Goal: Task Accomplishment & Management: Manage account settings

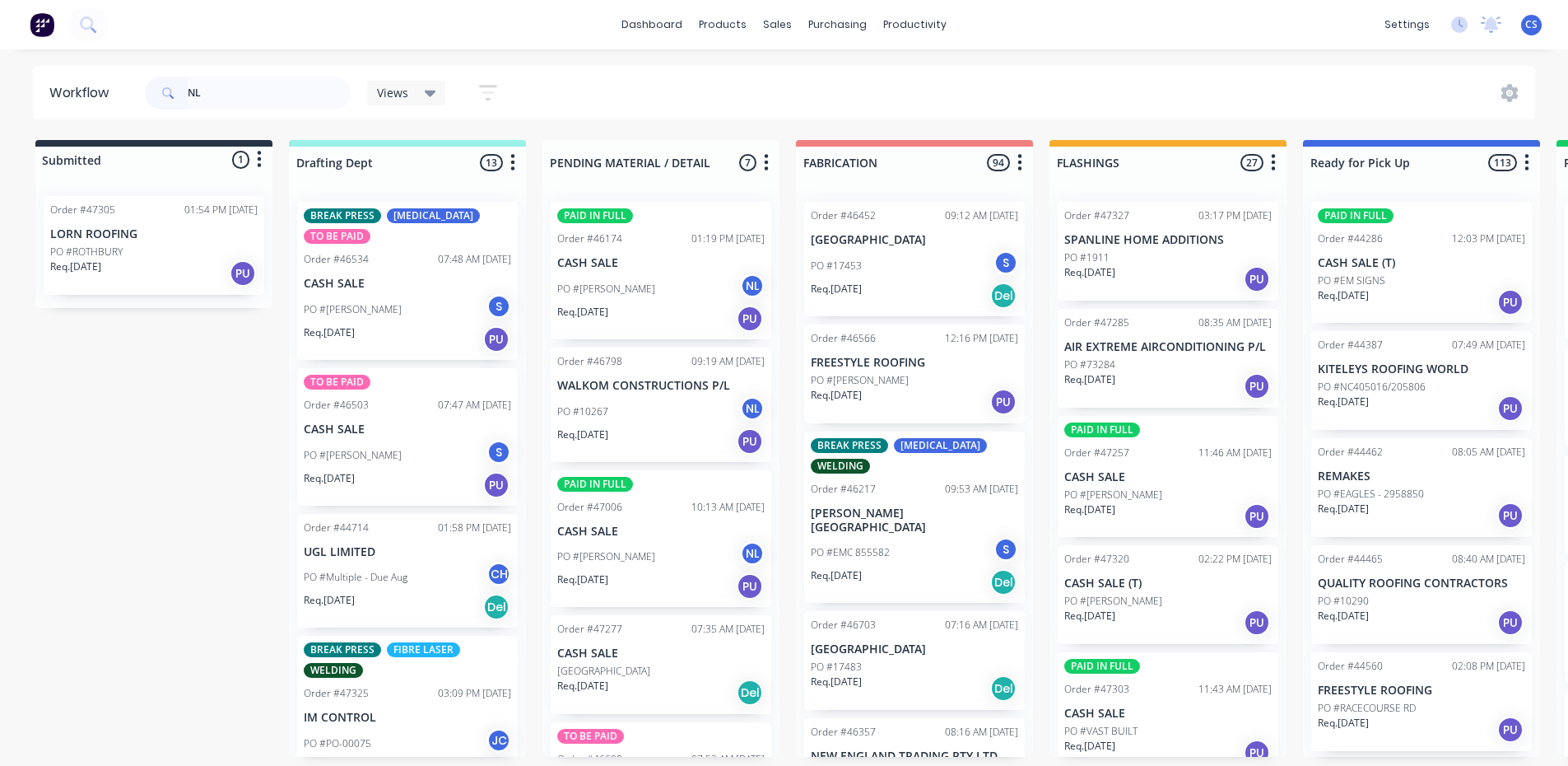
type input "NLB"
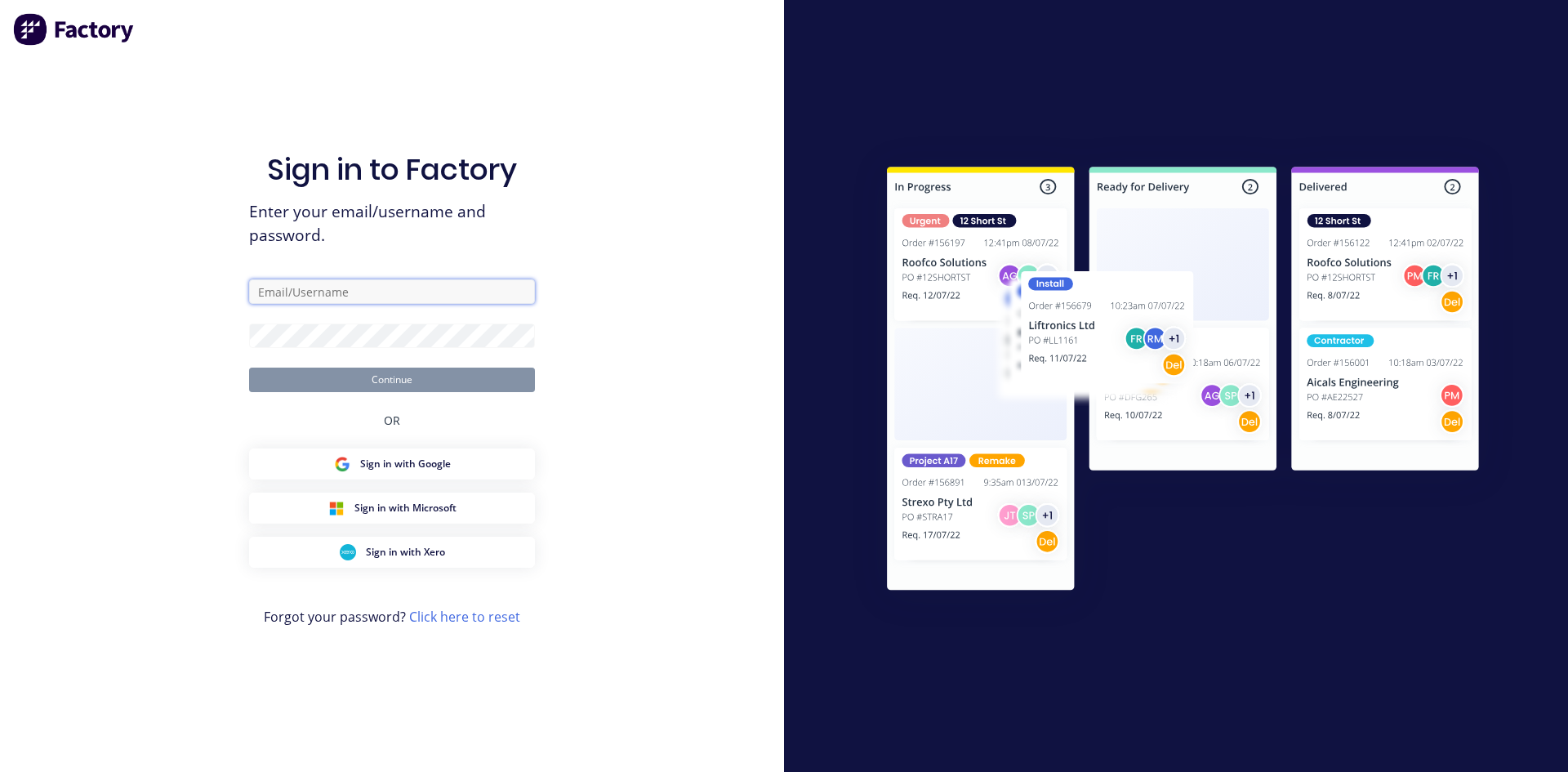
type input "[EMAIL_ADDRESS][DOMAIN_NAME]"
click at [367, 378] on button "Continue" at bounding box center [392, 380] width 286 height 25
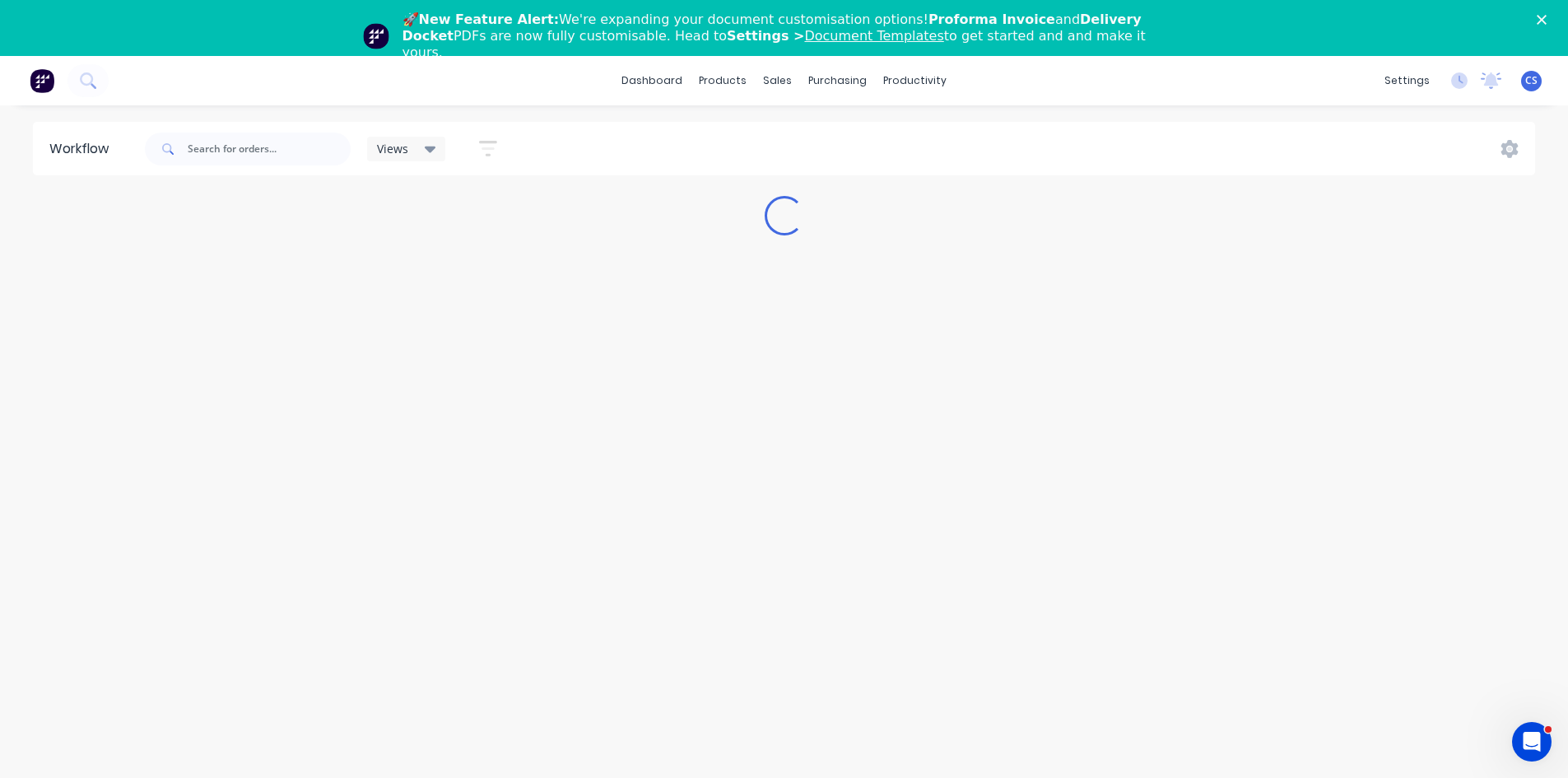
click at [1547, 24] on polygon "Close" at bounding box center [1541, 19] width 10 height 10
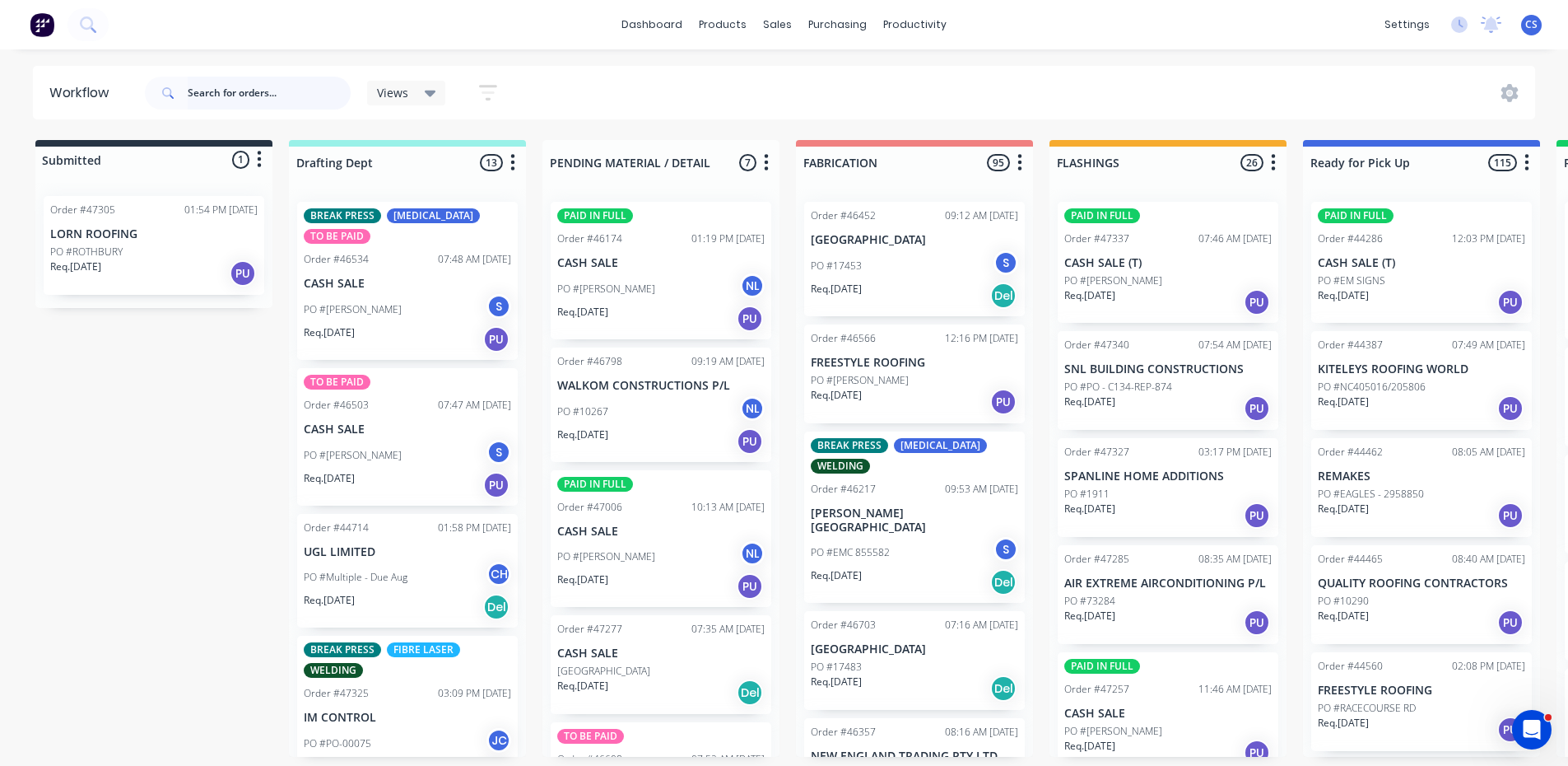
click at [211, 90] on input "text" at bounding box center [268, 93] width 163 height 33
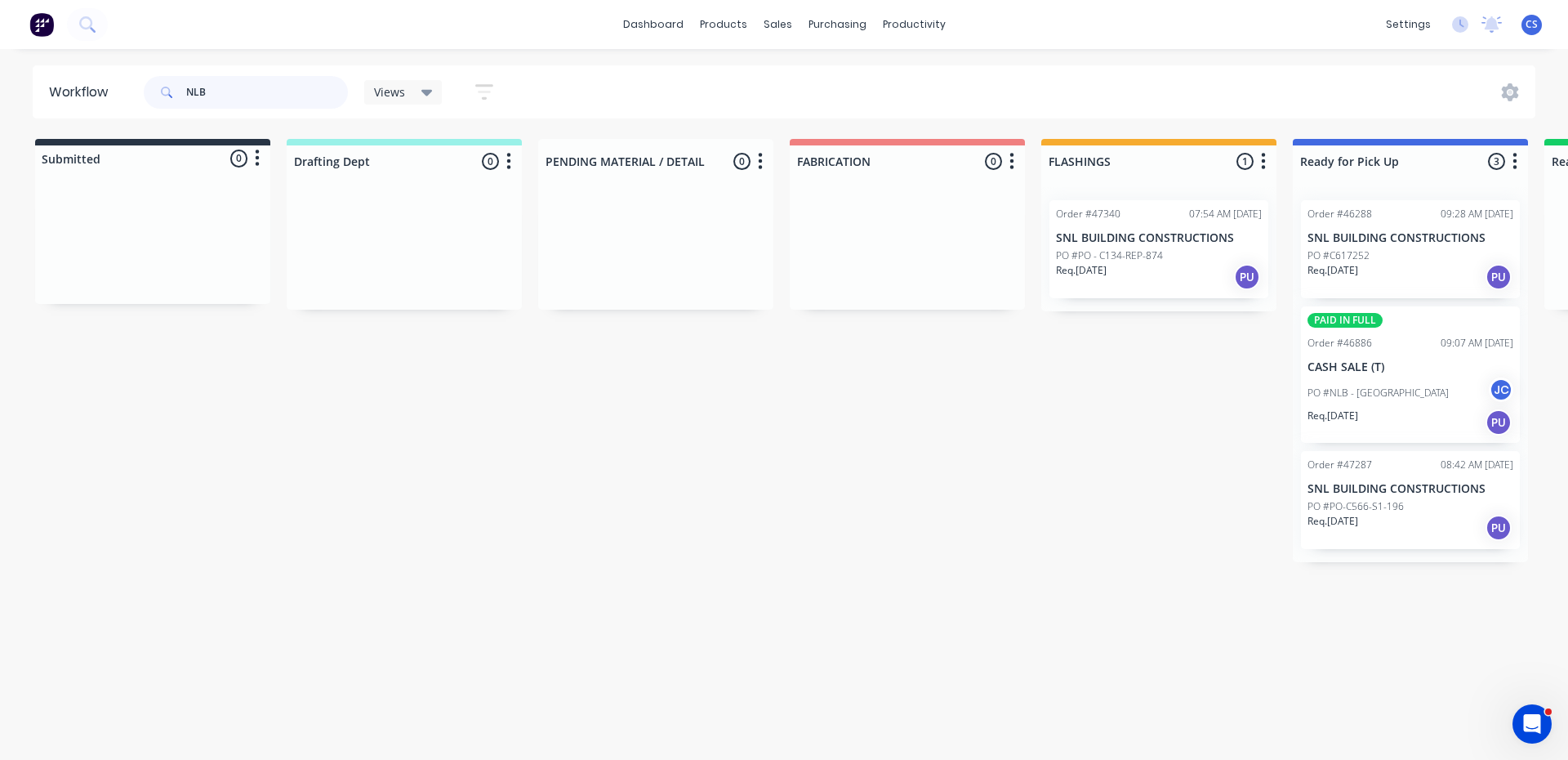
type input "NLB"
click at [1369, 401] on div "PO #NLB - MARS WATT [GEOGRAPHIC_DATA]" at bounding box center [1411, 393] width 206 height 31
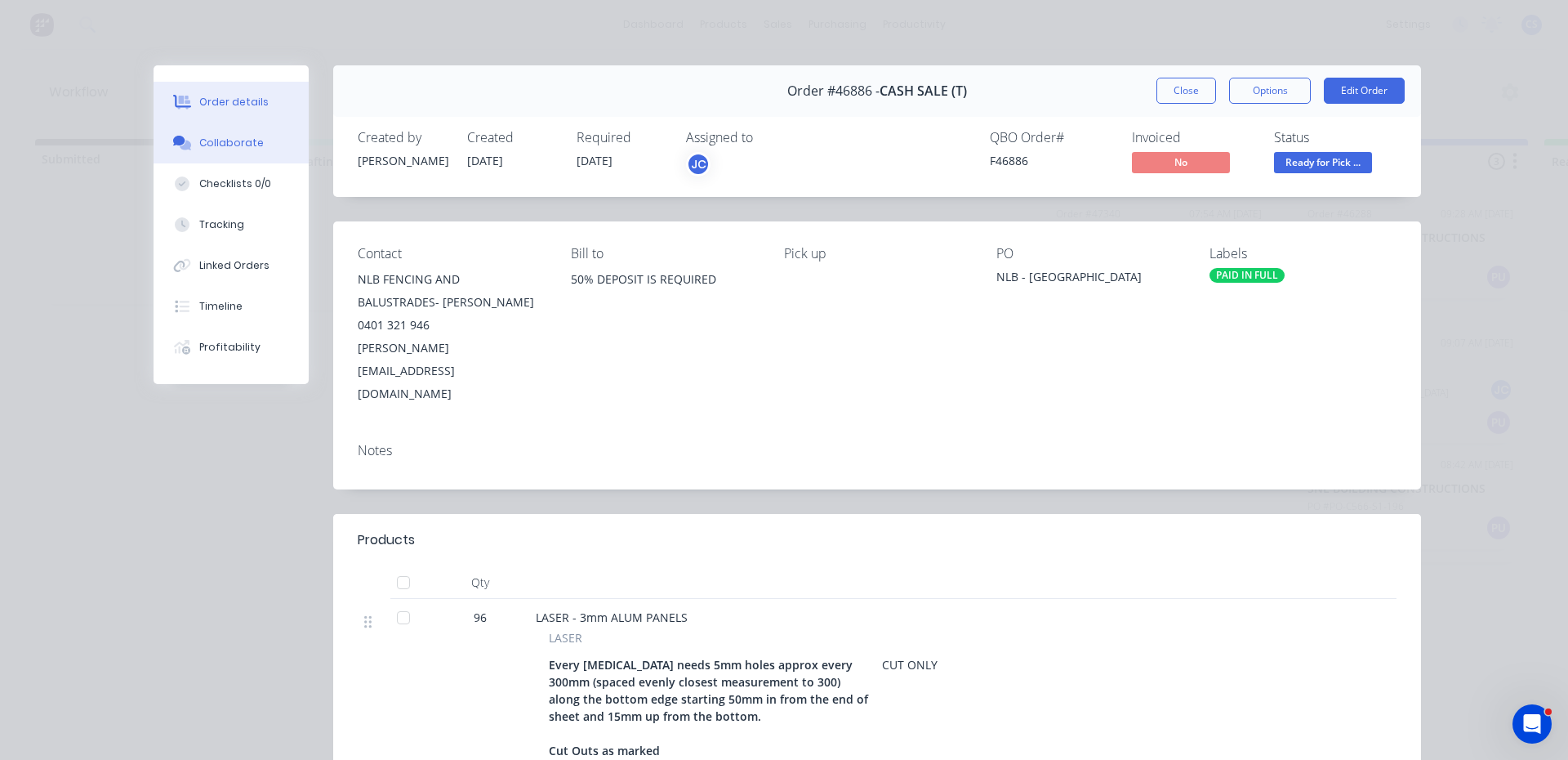
click at [216, 143] on div "Collaborate" at bounding box center [232, 143] width 64 height 15
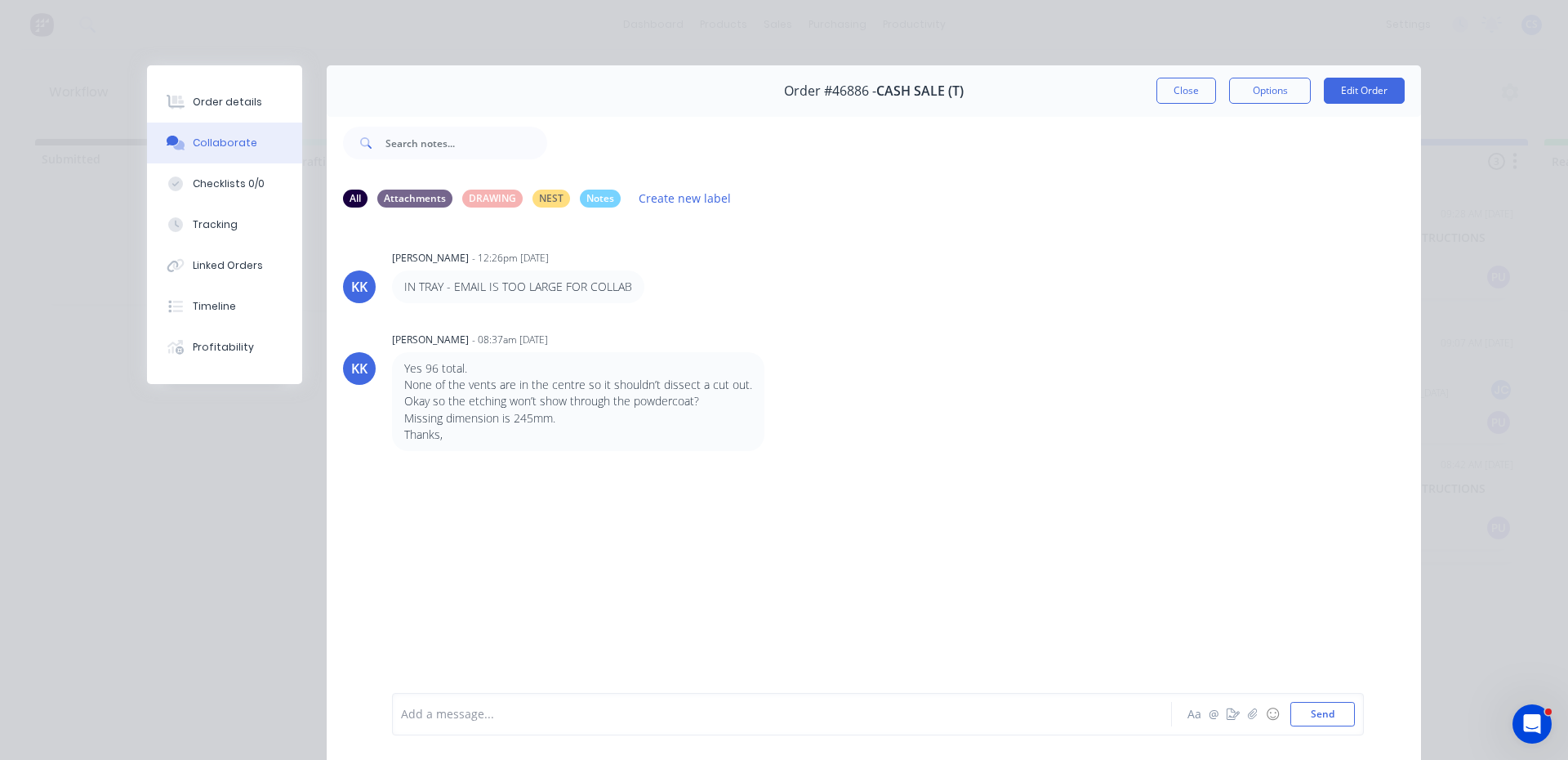
click at [1223, 726] on div "Add a message... Aa @ ☺ Send" at bounding box center [878, 714] width 972 height 42
click at [1227, 710] on icon "button" at bounding box center [1233, 714] width 13 height 11
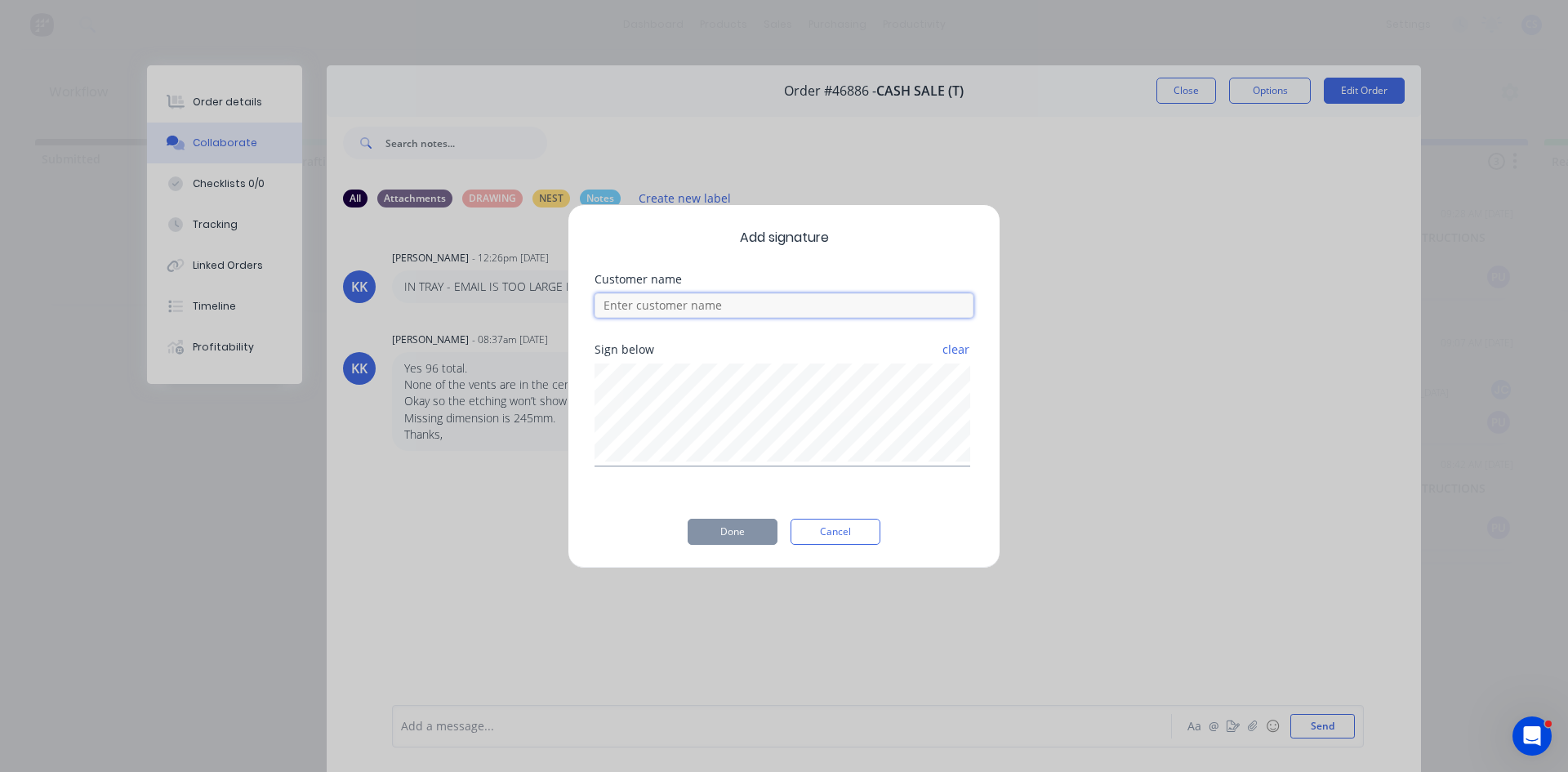
click at [663, 303] on input at bounding box center [784, 305] width 379 height 25
type input "[PERSON_NAME]"
click at [729, 520] on button "Done" at bounding box center [732, 532] width 90 height 27
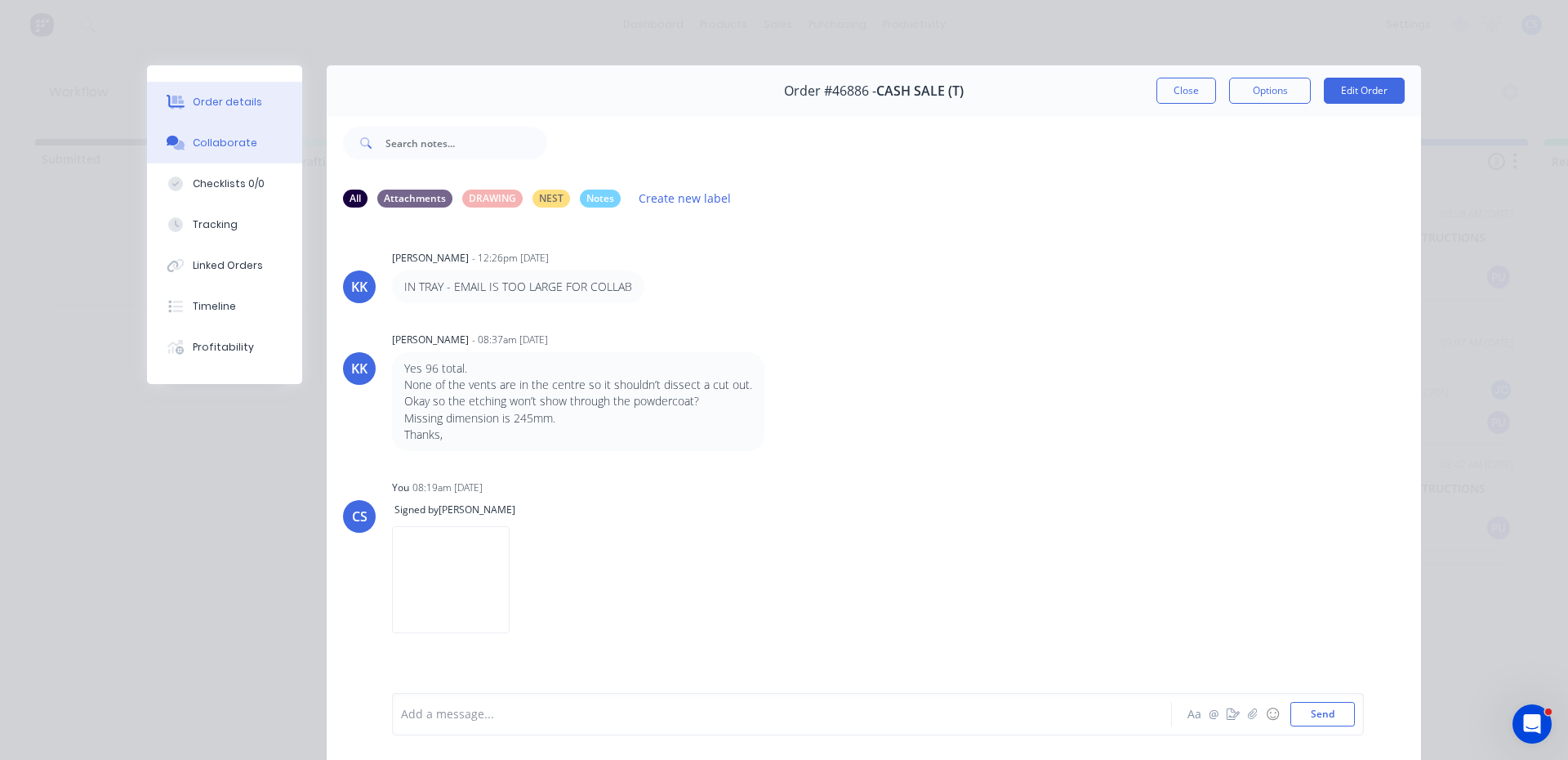
click at [233, 100] on div "Order details" at bounding box center [228, 103] width 70 height 15
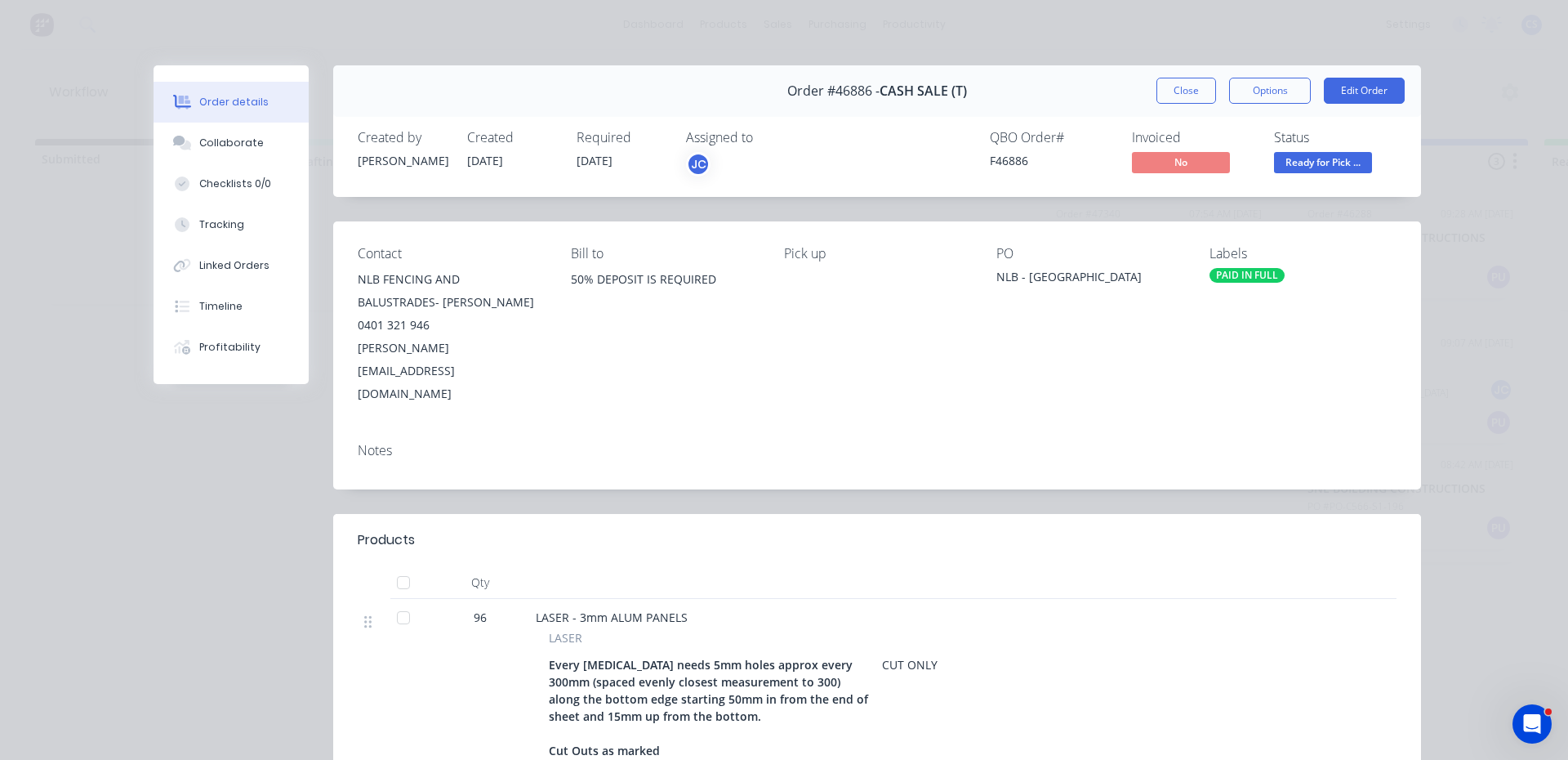
click at [1315, 157] on span "Ready for Pick ..." at bounding box center [1323, 162] width 98 height 20
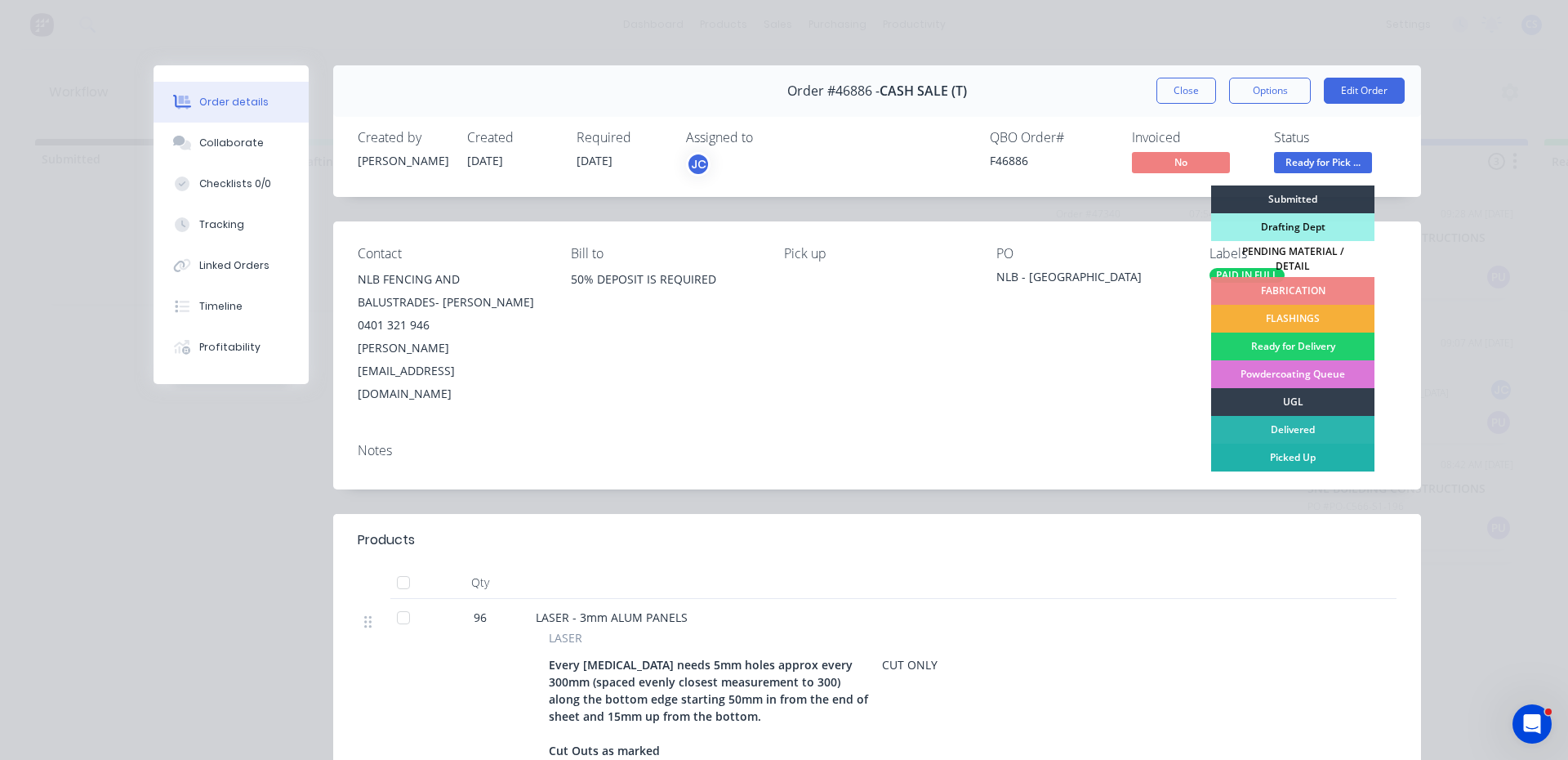
click at [1300, 448] on div "Picked Up" at bounding box center [1292, 458] width 163 height 27
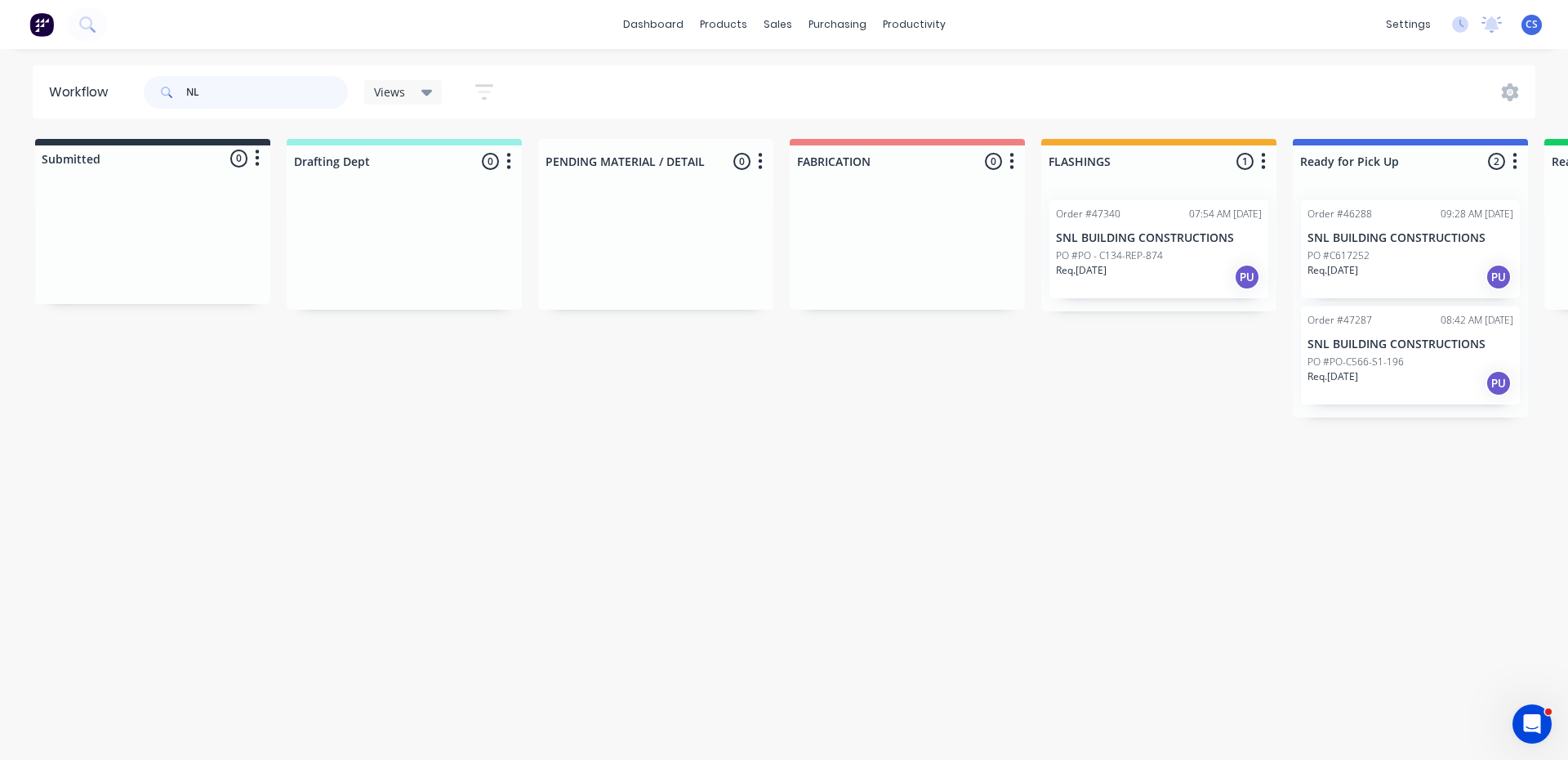
type input "N"
type input "NC308088"
click at [1400, 260] on p "PO #NC308088/208179" at bounding box center [1361, 255] width 107 height 15
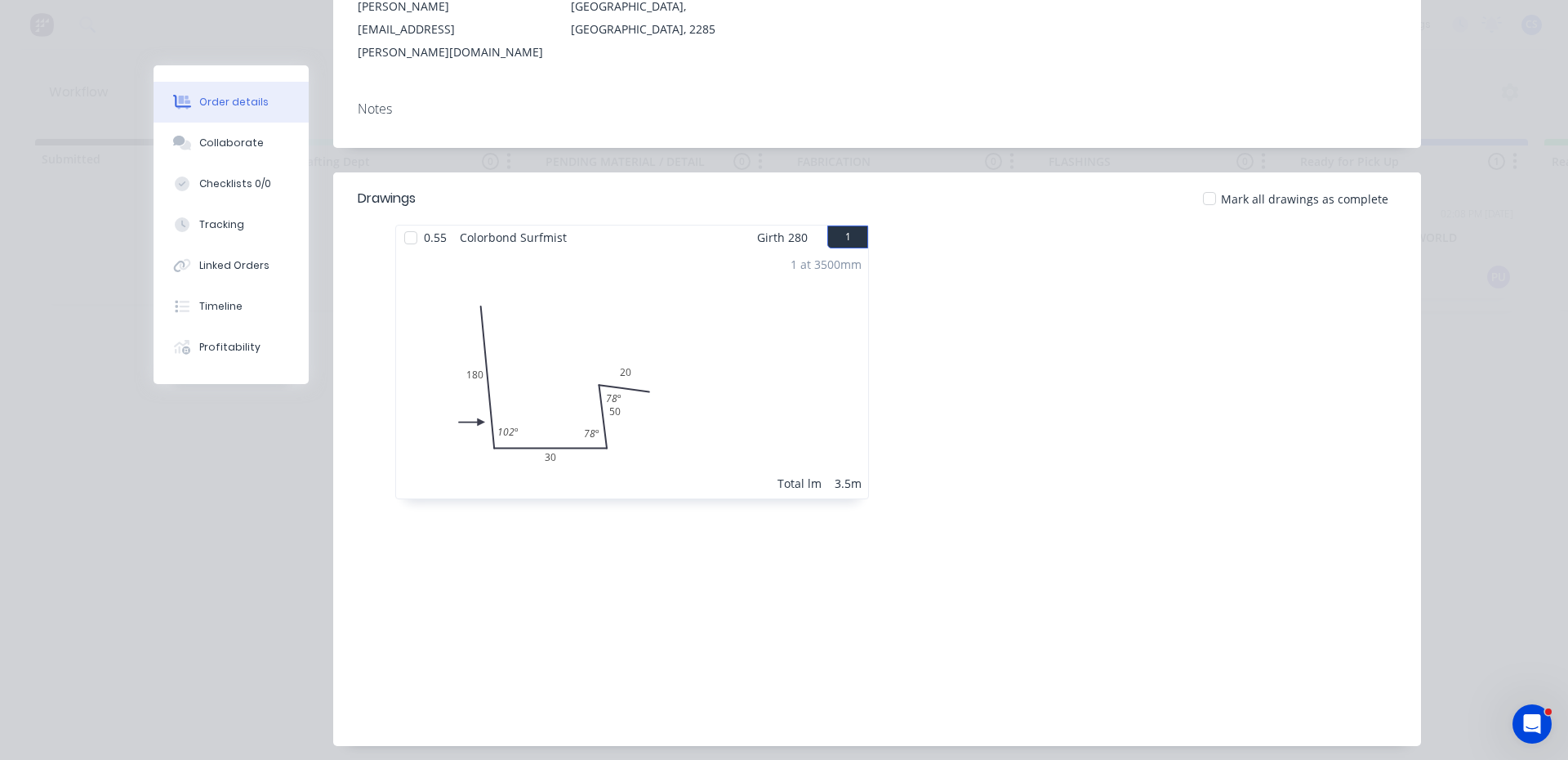
scroll to position [327, 0]
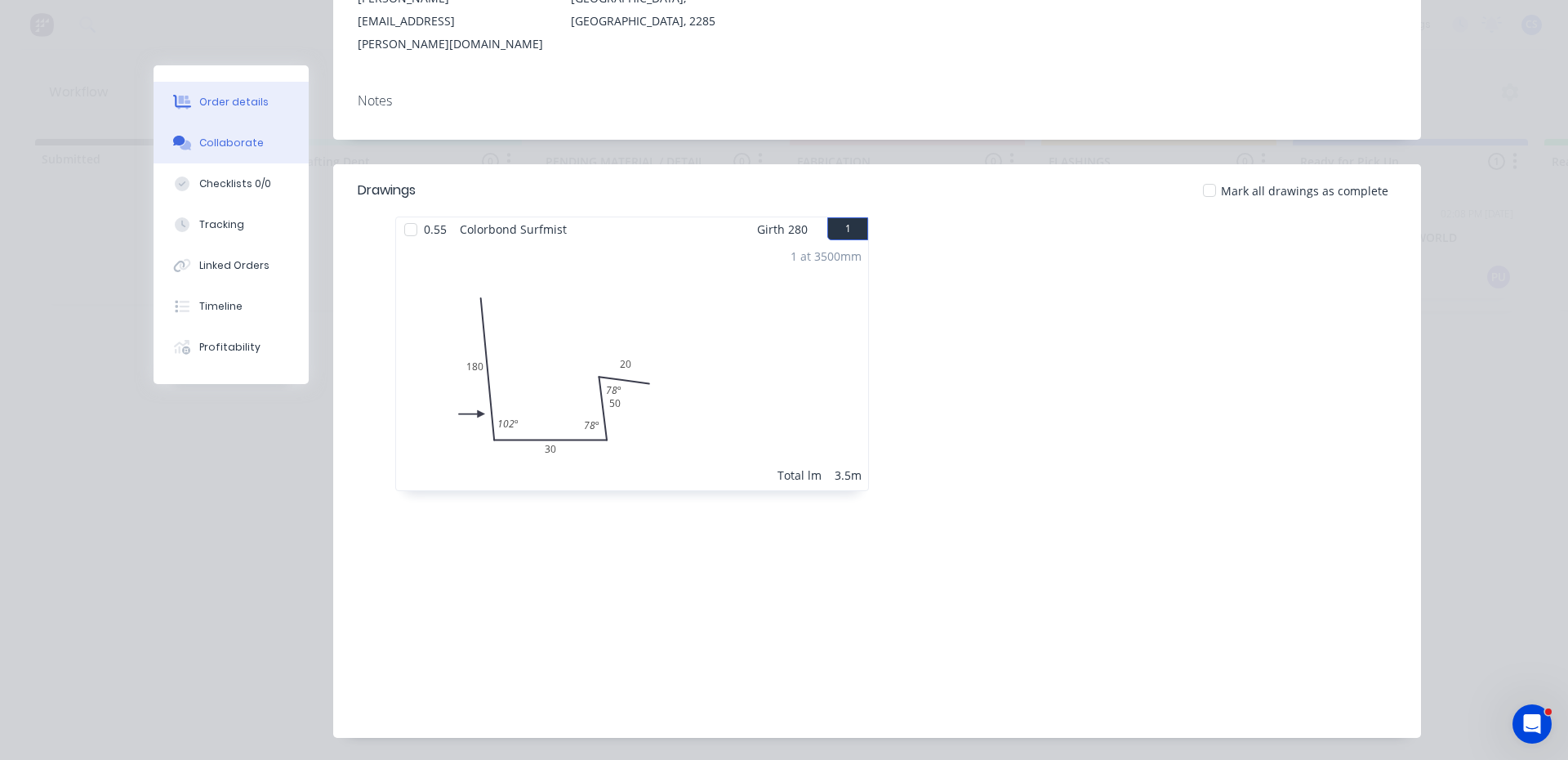
click at [211, 158] on button "Collaborate" at bounding box center [232, 143] width 156 height 41
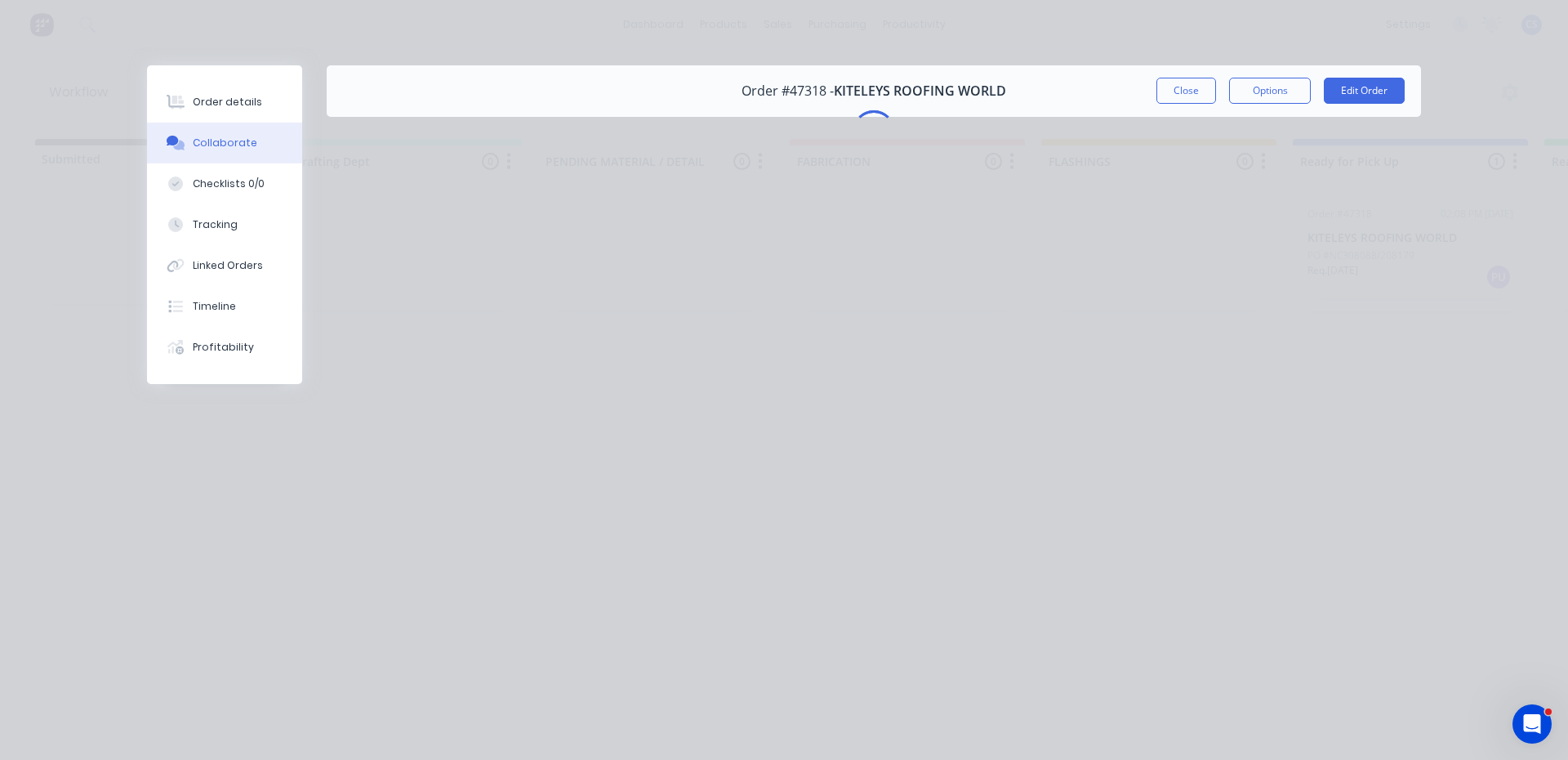
scroll to position [0, 0]
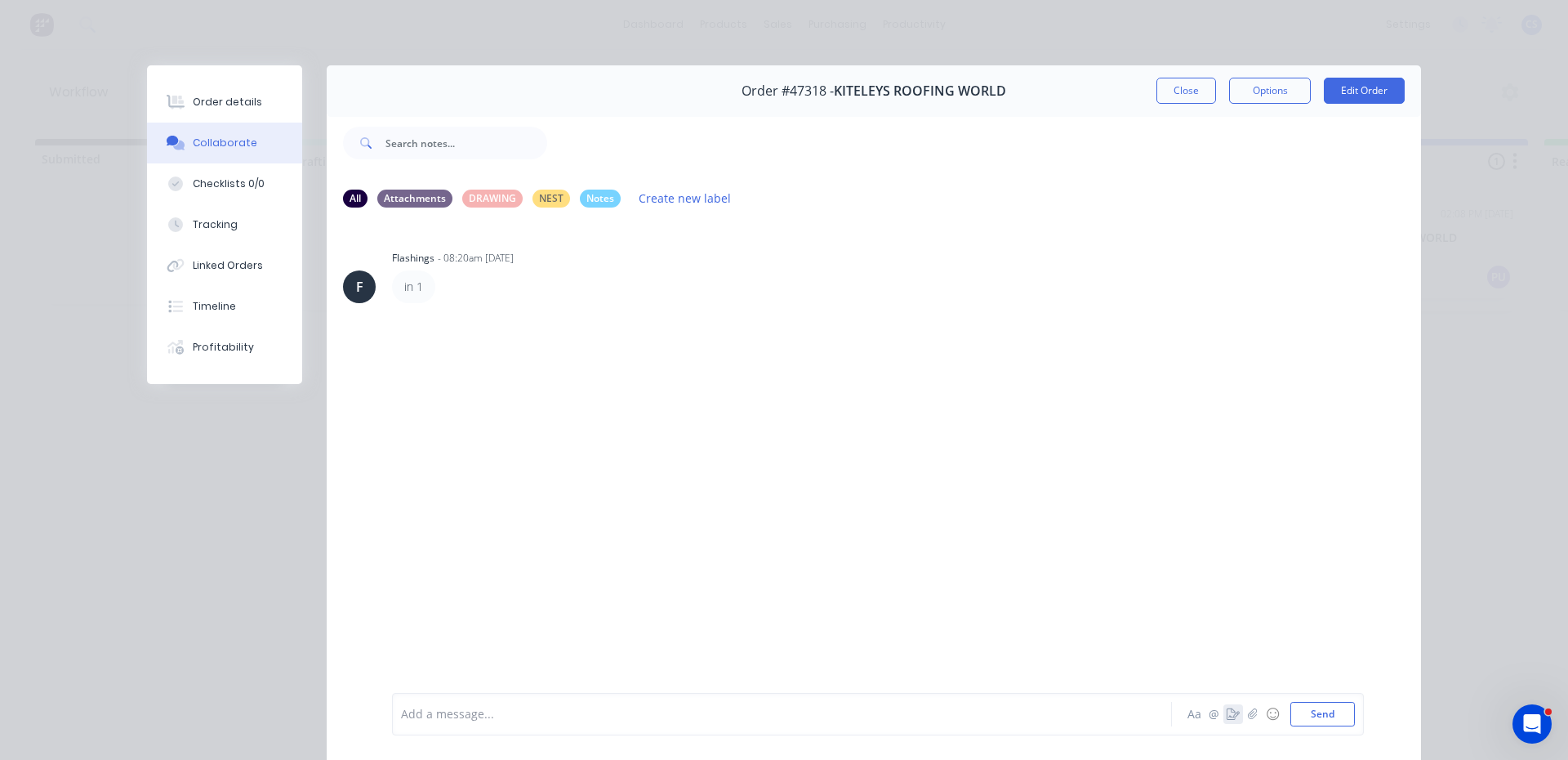
click at [1227, 718] on icon "button" at bounding box center [1233, 714] width 13 height 11
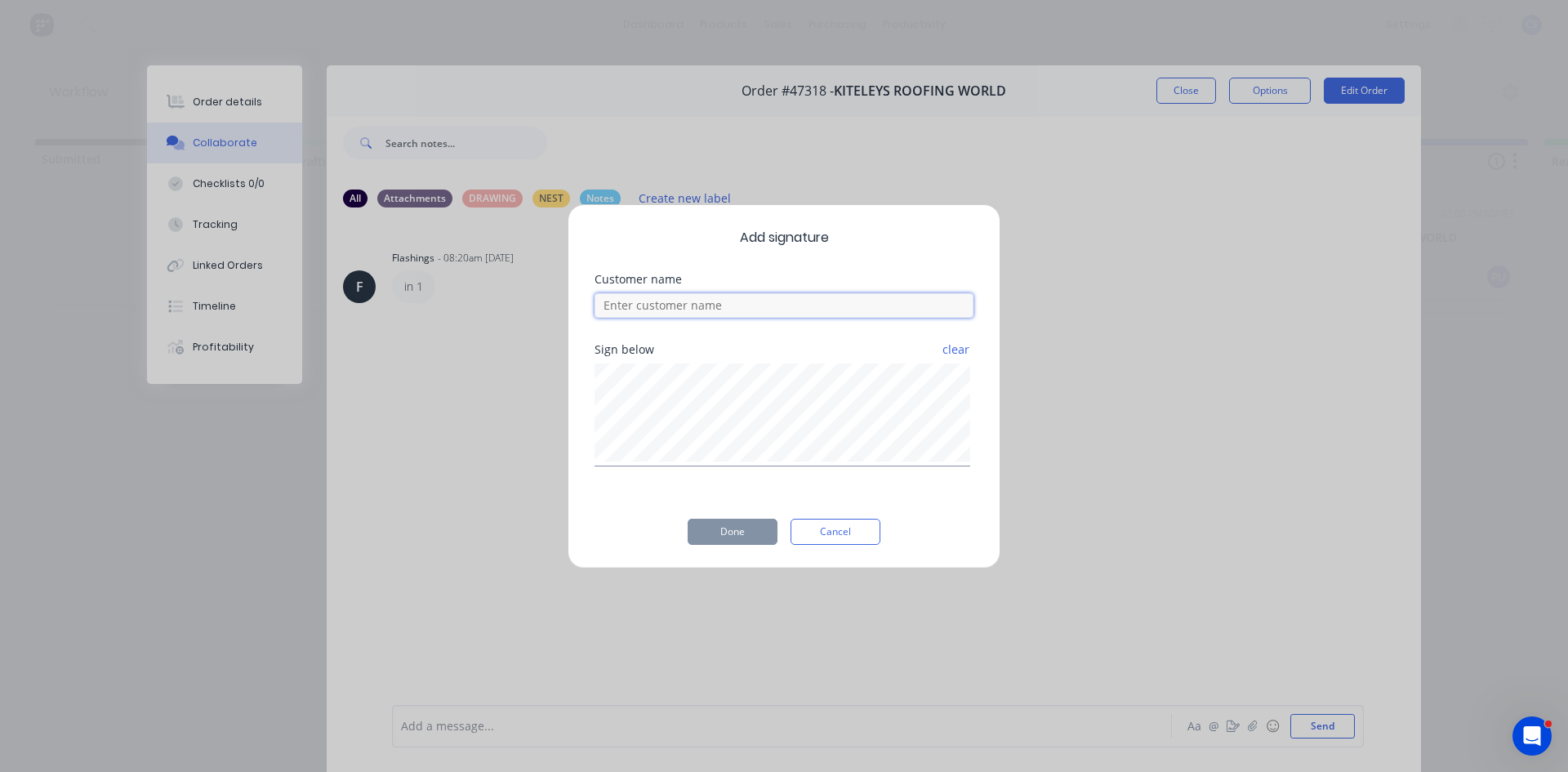
click at [754, 309] on input at bounding box center [784, 305] width 379 height 25
type input "[PERSON_NAME]"
drag, startPoint x: 751, startPoint y: 526, endPoint x: 740, endPoint y: 522, distance: 11.7
click at [746, 526] on button "Done" at bounding box center [732, 532] width 90 height 27
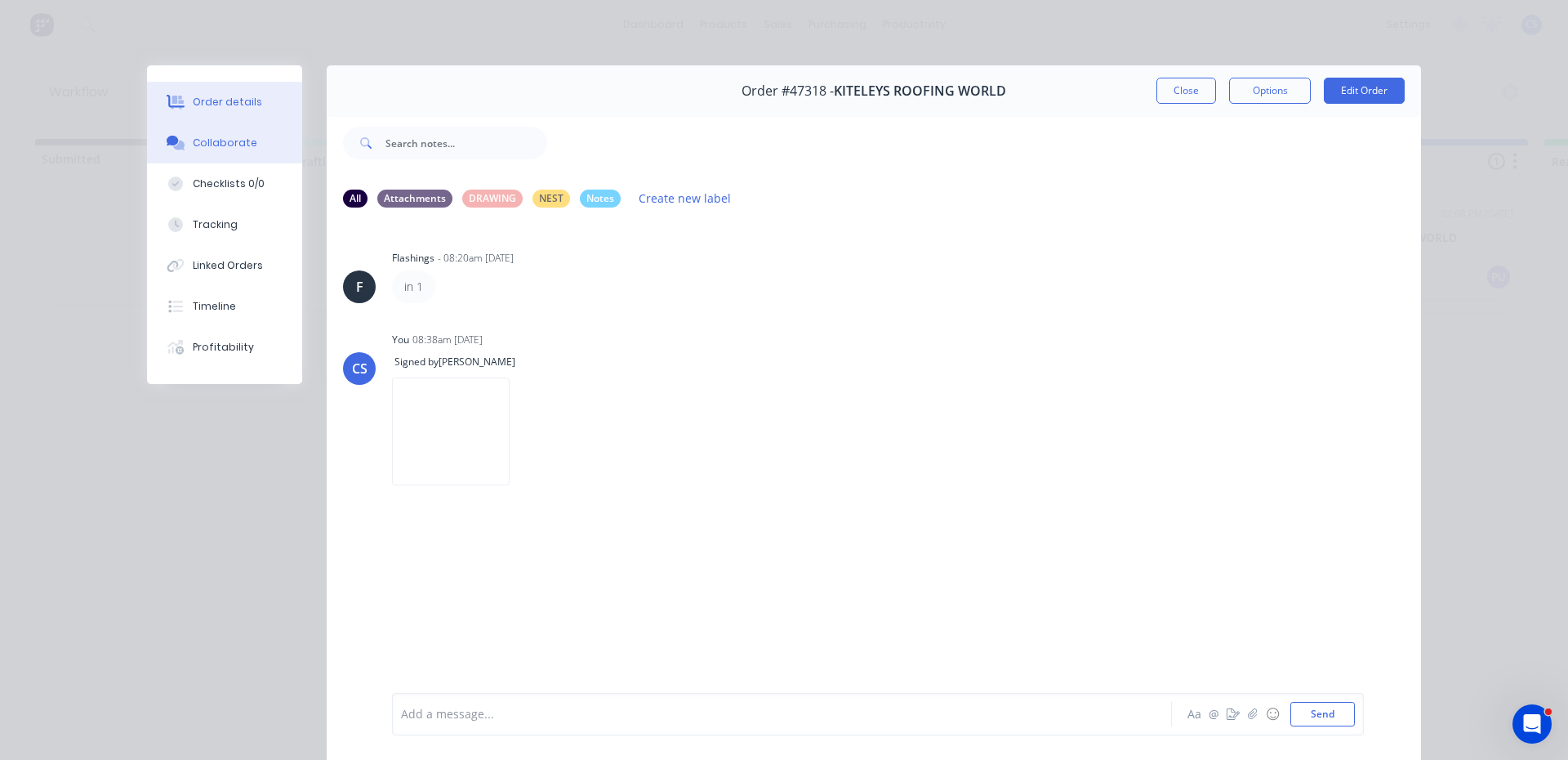
click at [226, 101] on div "Order details" at bounding box center [228, 103] width 70 height 15
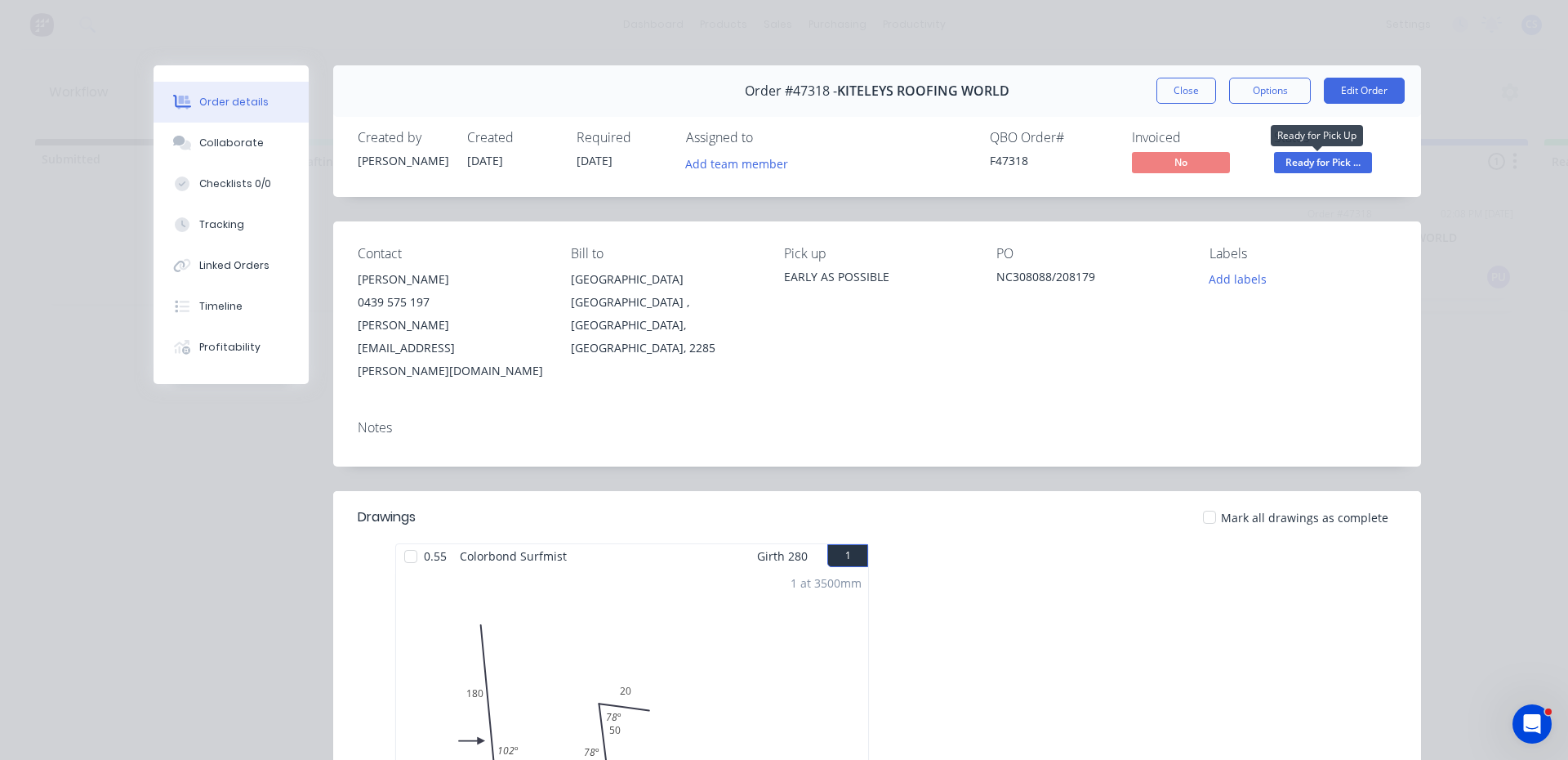
click at [1325, 165] on span "Ready for Pick ..." at bounding box center [1323, 162] width 98 height 20
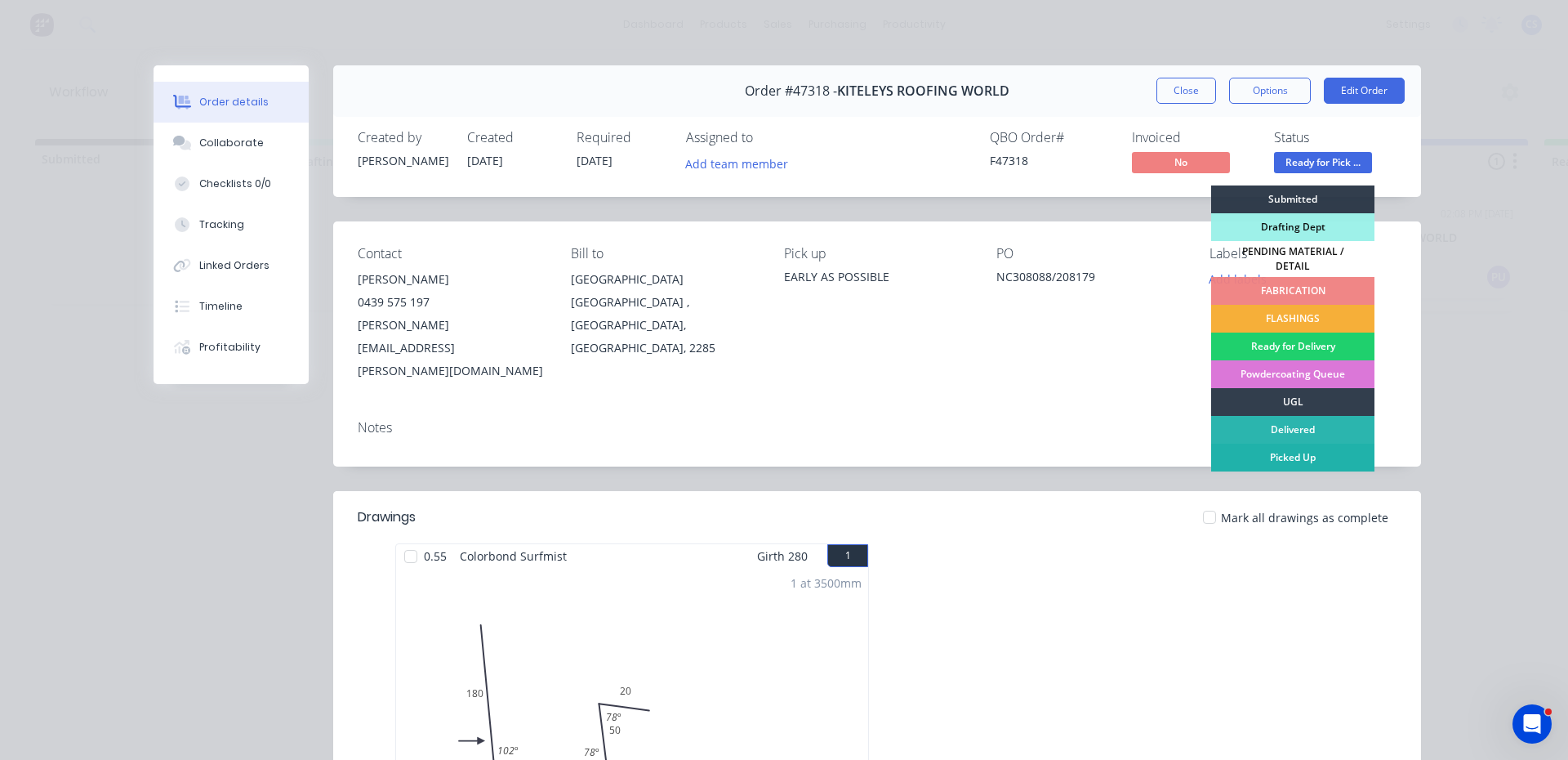
click at [1271, 444] on div "Picked Up" at bounding box center [1292, 458] width 163 height 27
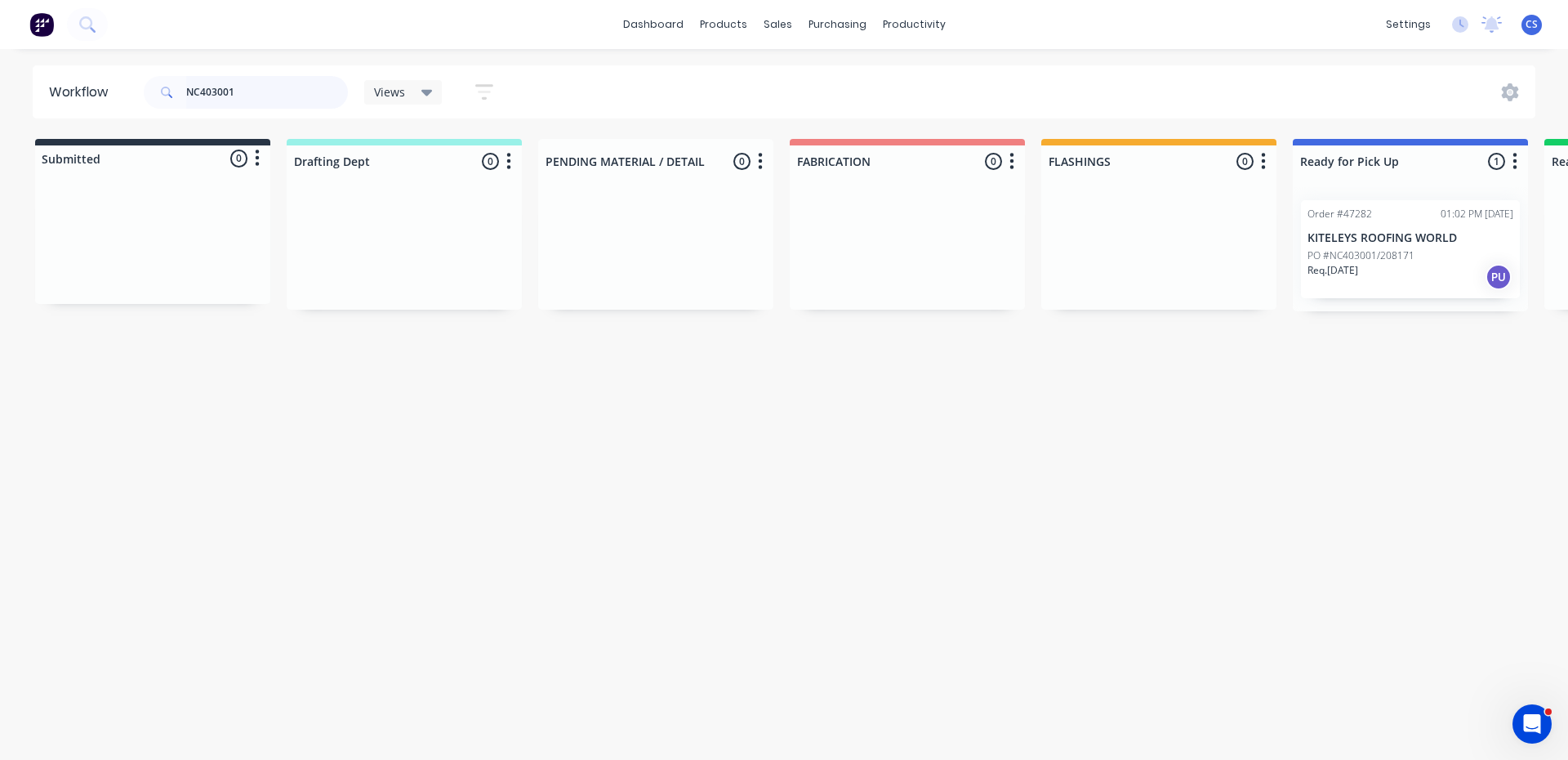
type input "NC403001"
click at [1330, 214] on div "Order #47282" at bounding box center [1340, 214] width 64 height 15
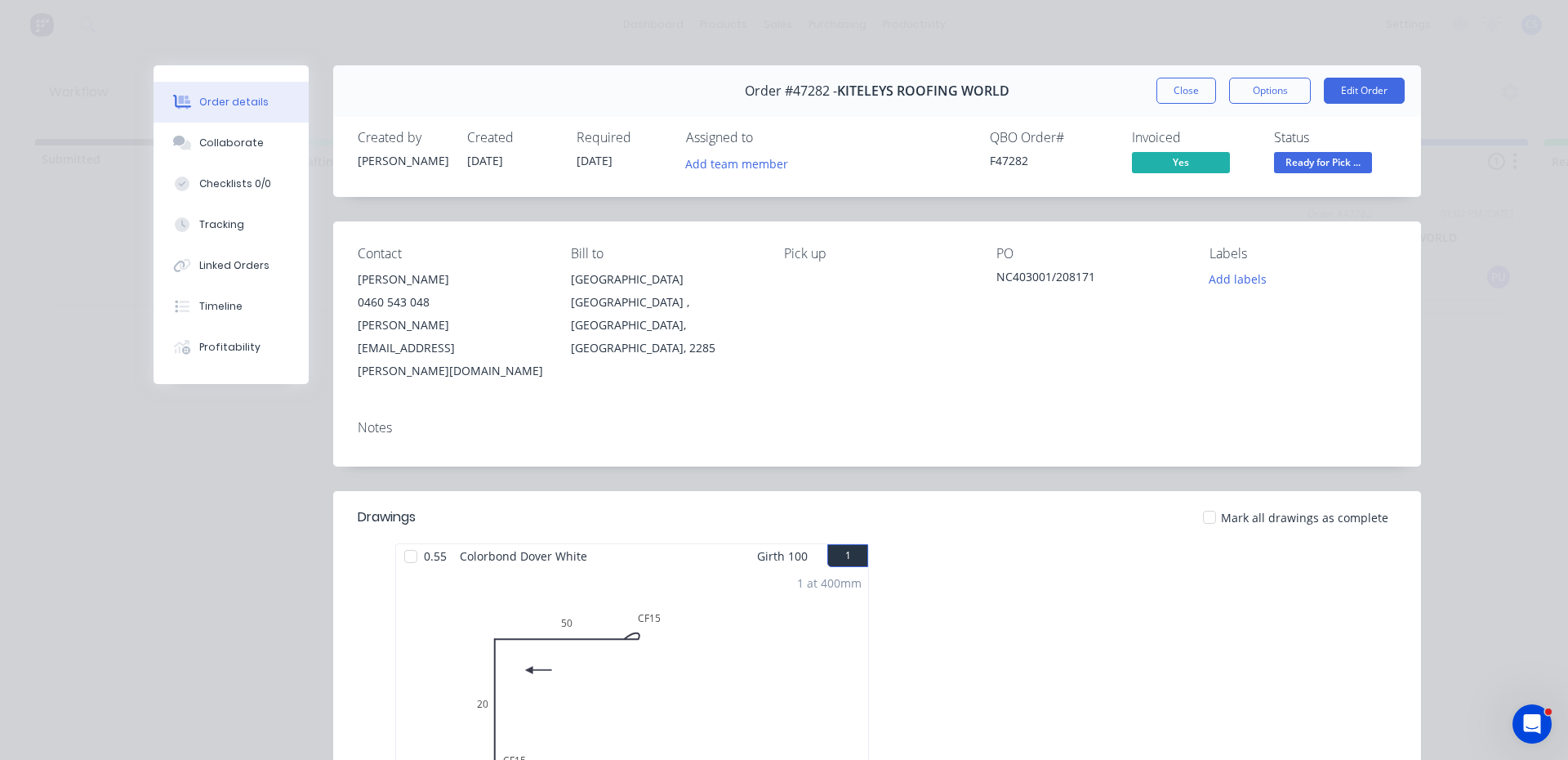
scroll to position [327, 0]
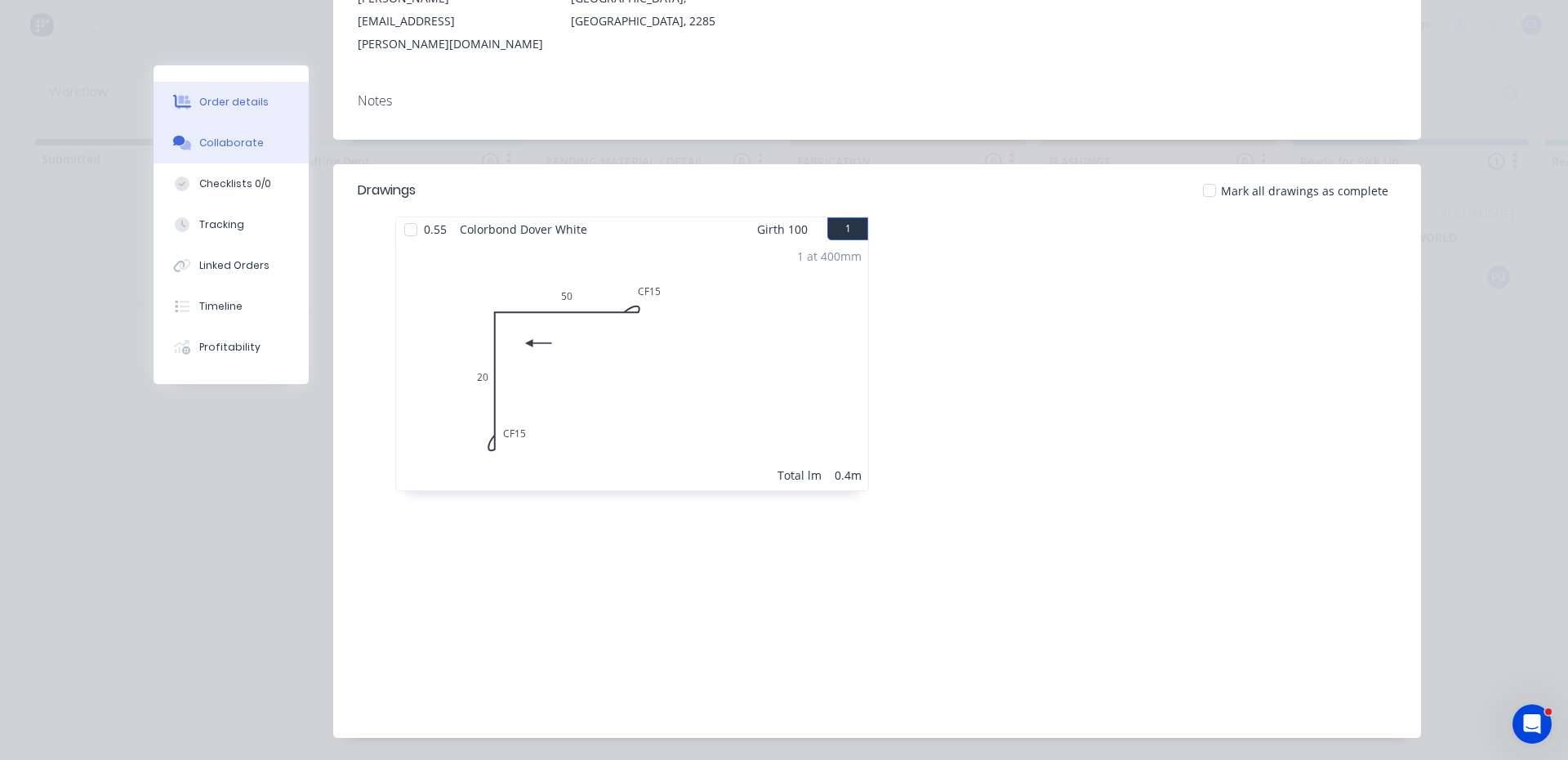
click at [243, 133] on button "Collaborate" at bounding box center [232, 143] width 156 height 41
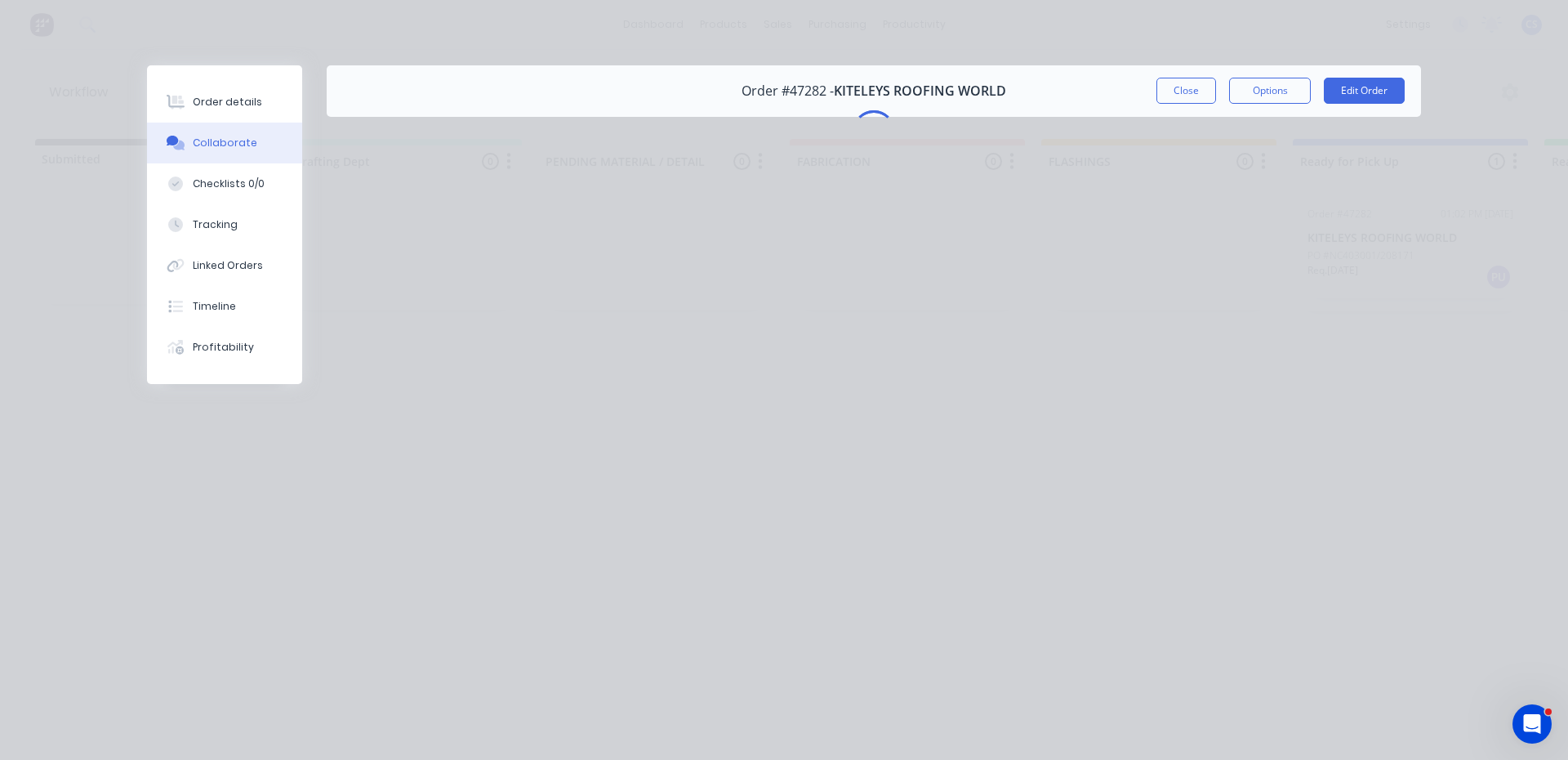
scroll to position [0, 0]
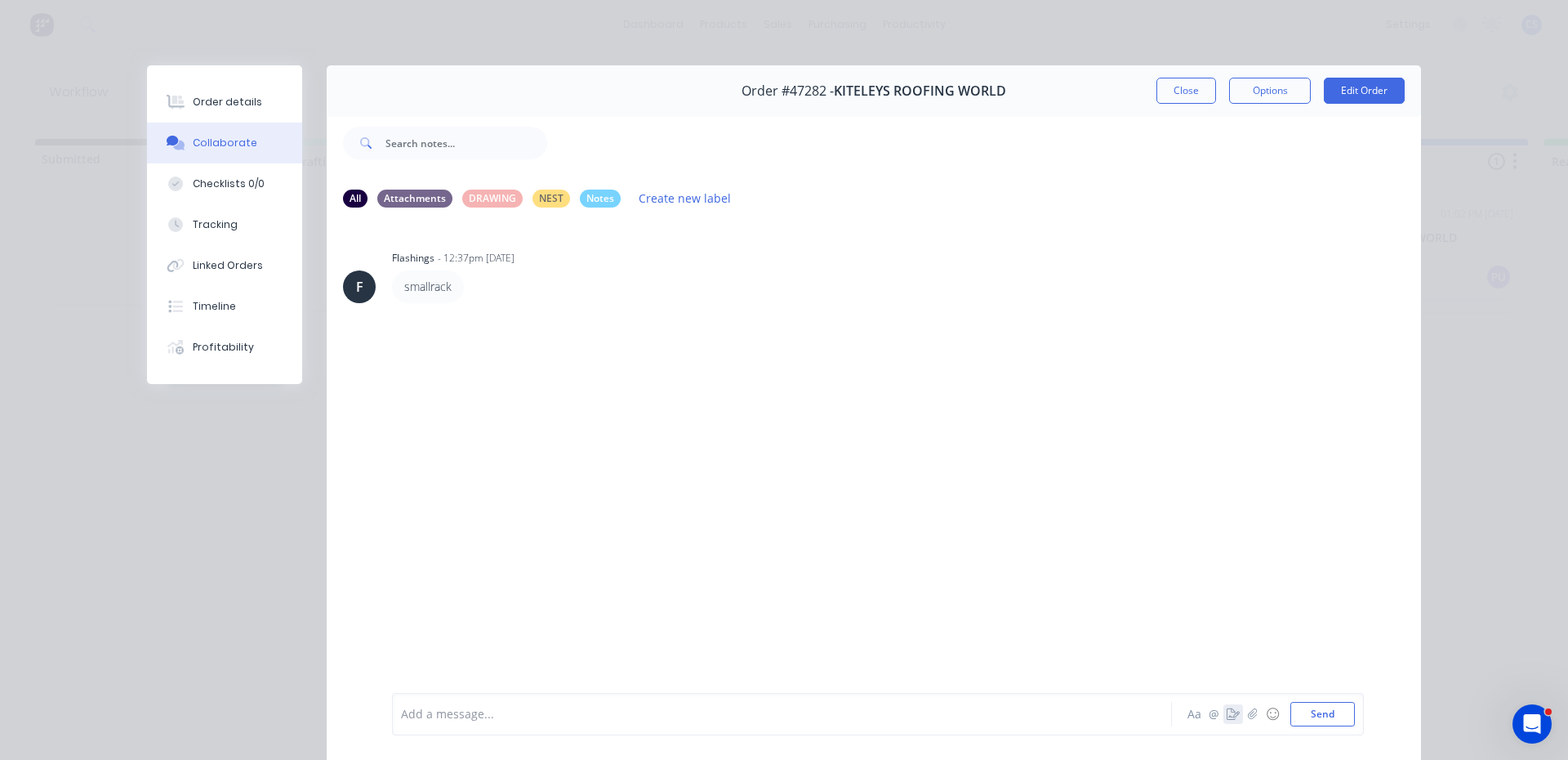
click at [1226, 723] on button "button" at bounding box center [1233, 713] width 19 height 19
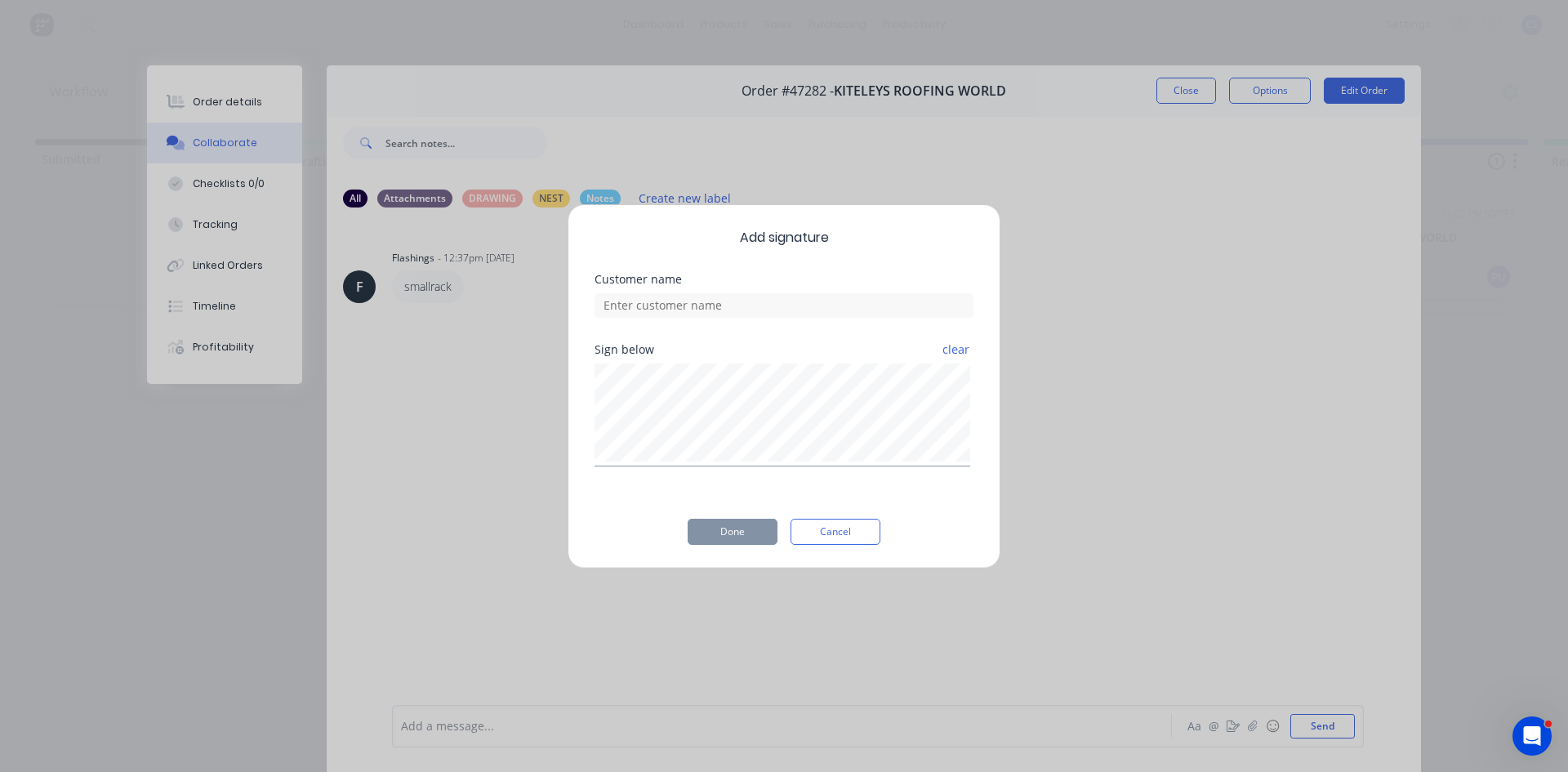
click at [694, 290] on div at bounding box center [784, 303] width 379 height 28
click at [694, 308] on input at bounding box center [784, 305] width 379 height 25
type input "[PERSON_NAME]"
click at [740, 534] on button "Done" at bounding box center [732, 532] width 90 height 27
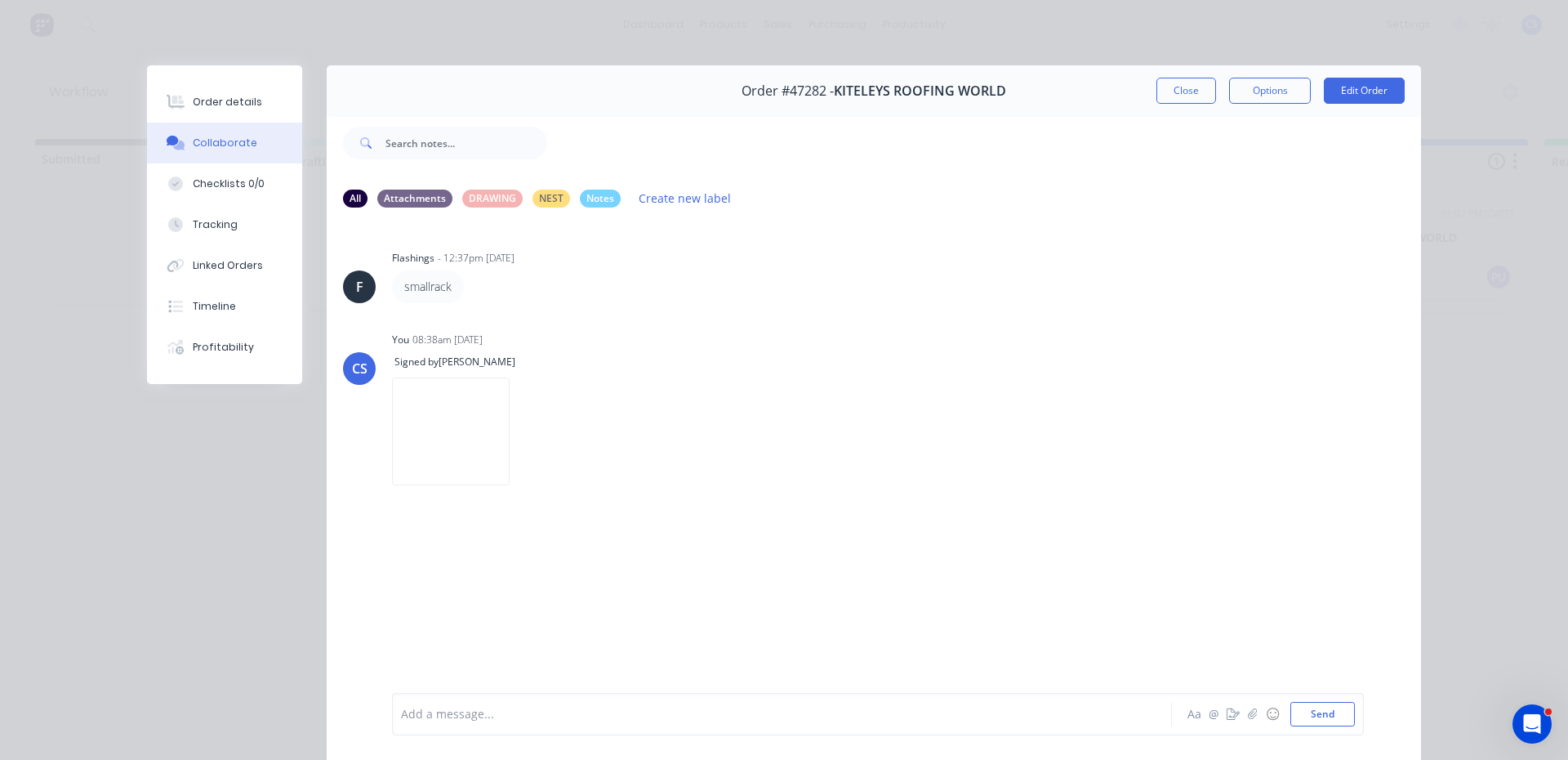
click at [172, 97] on icon at bounding box center [178, 102] width 13 height 14
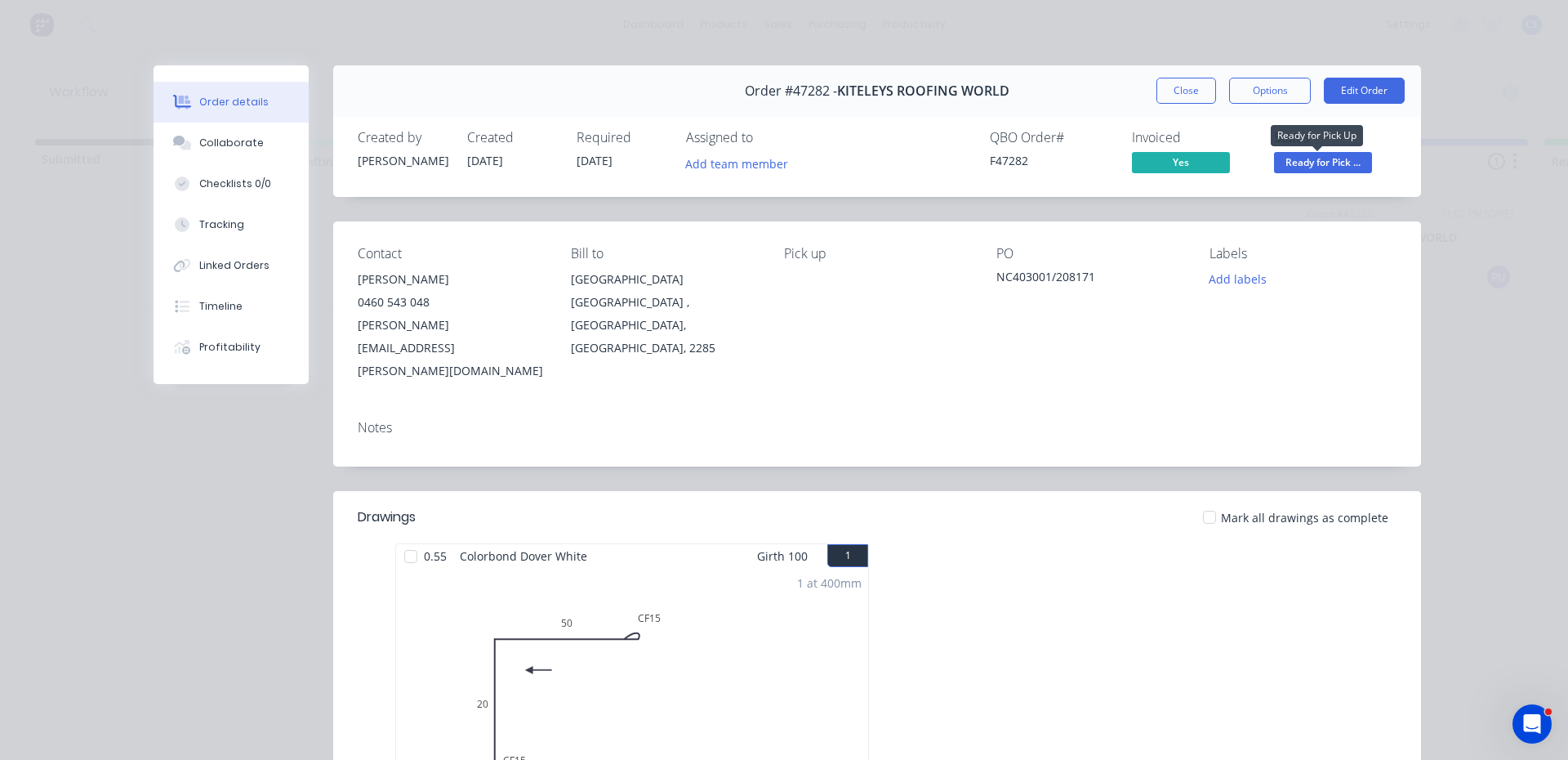
click at [1318, 173] on button "Ready for Pick ..." at bounding box center [1323, 164] width 98 height 25
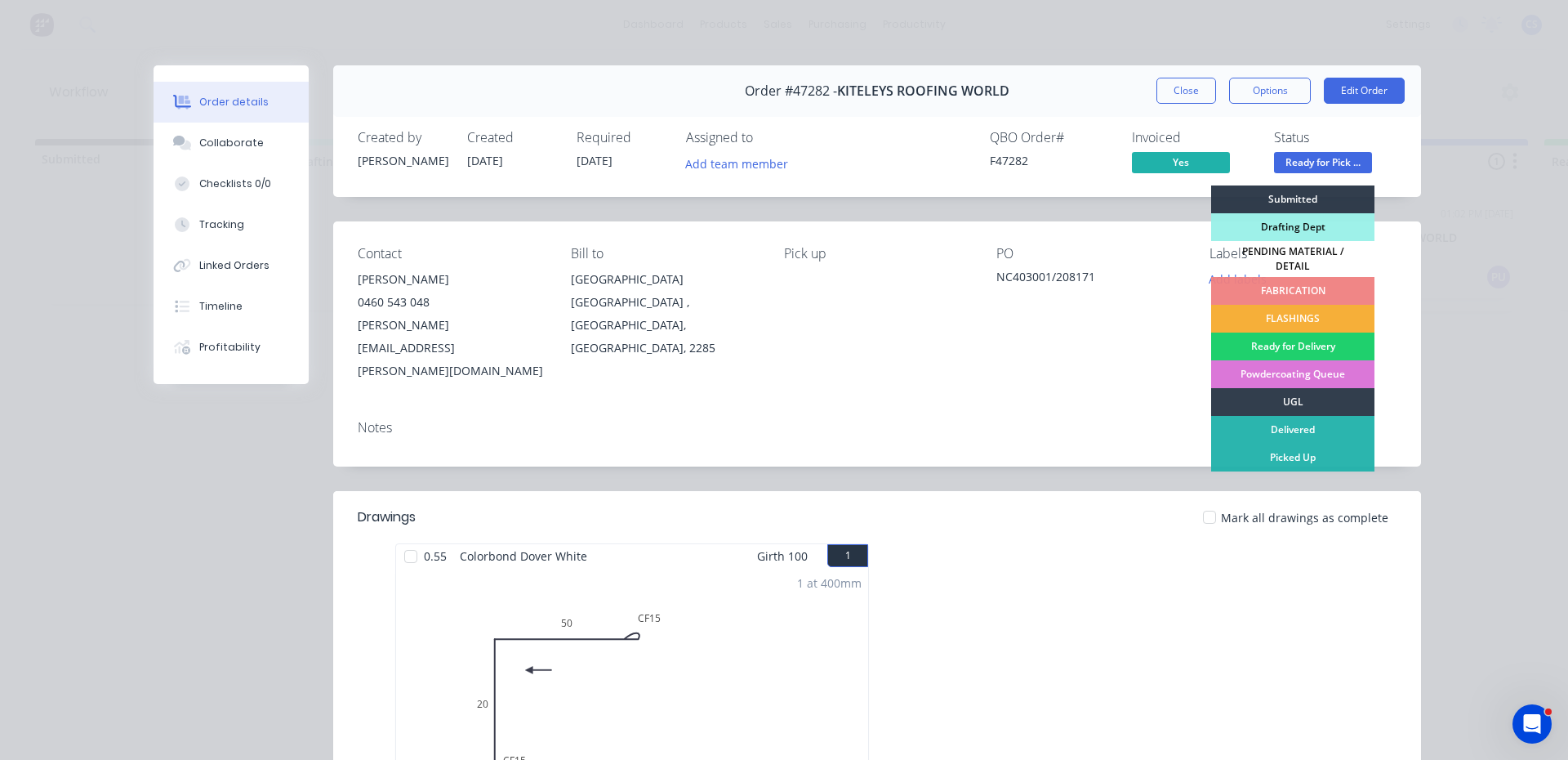
click at [1289, 449] on div "Picked Up" at bounding box center [1292, 458] width 163 height 27
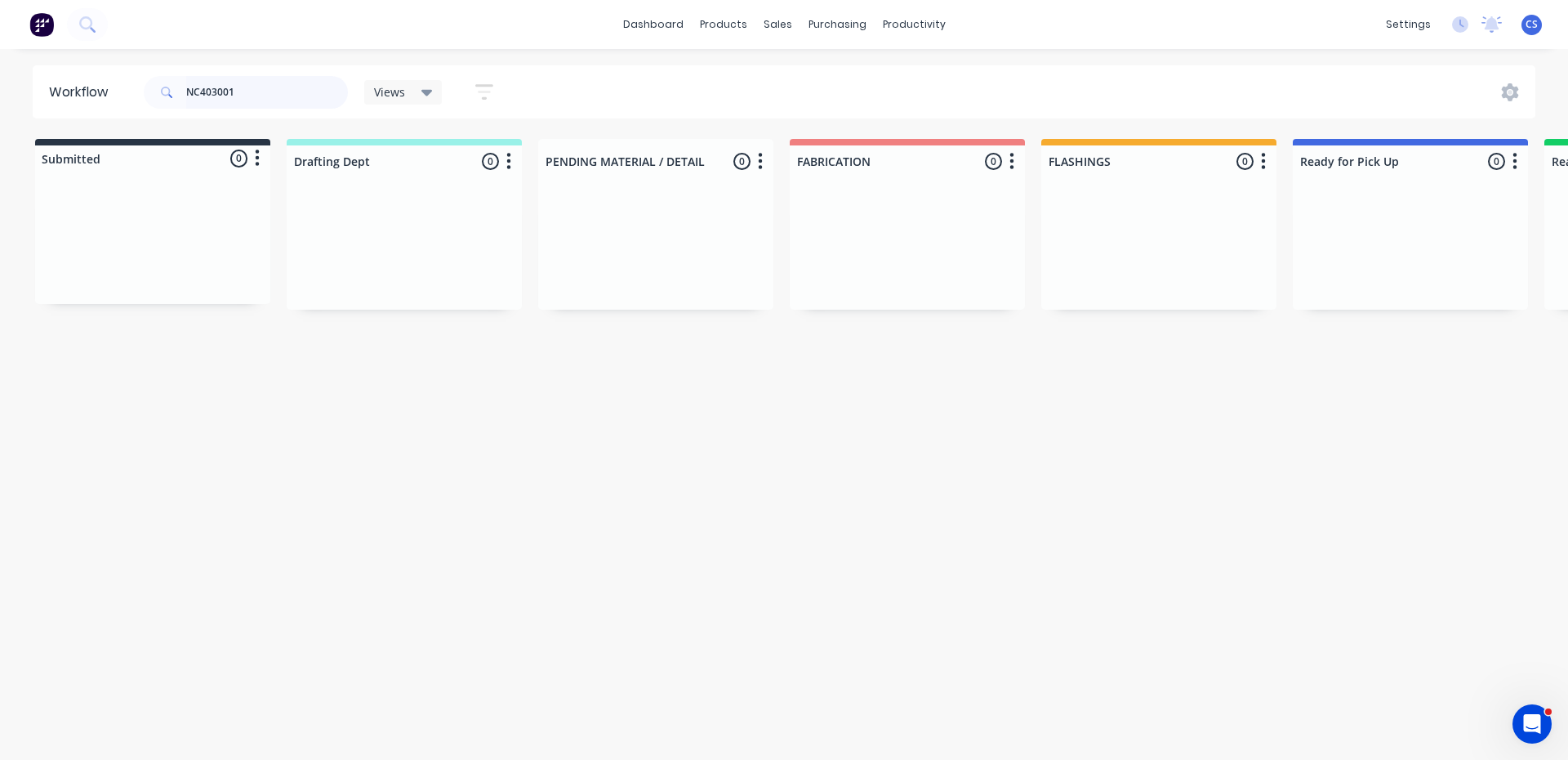
drag, startPoint x: 257, startPoint y: 80, endPoint x: 64, endPoint y: 83, distance: 193.0
click at [64, 83] on header "Workflow NC403001 Views Save new view None (Default) edit Nilesh edit Productio…" at bounding box center [784, 92] width 1504 height 53
type input "NC412039"
click at [1355, 269] on p "Req. [DATE]" at bounding box center [1333, 270] width 50 height 15
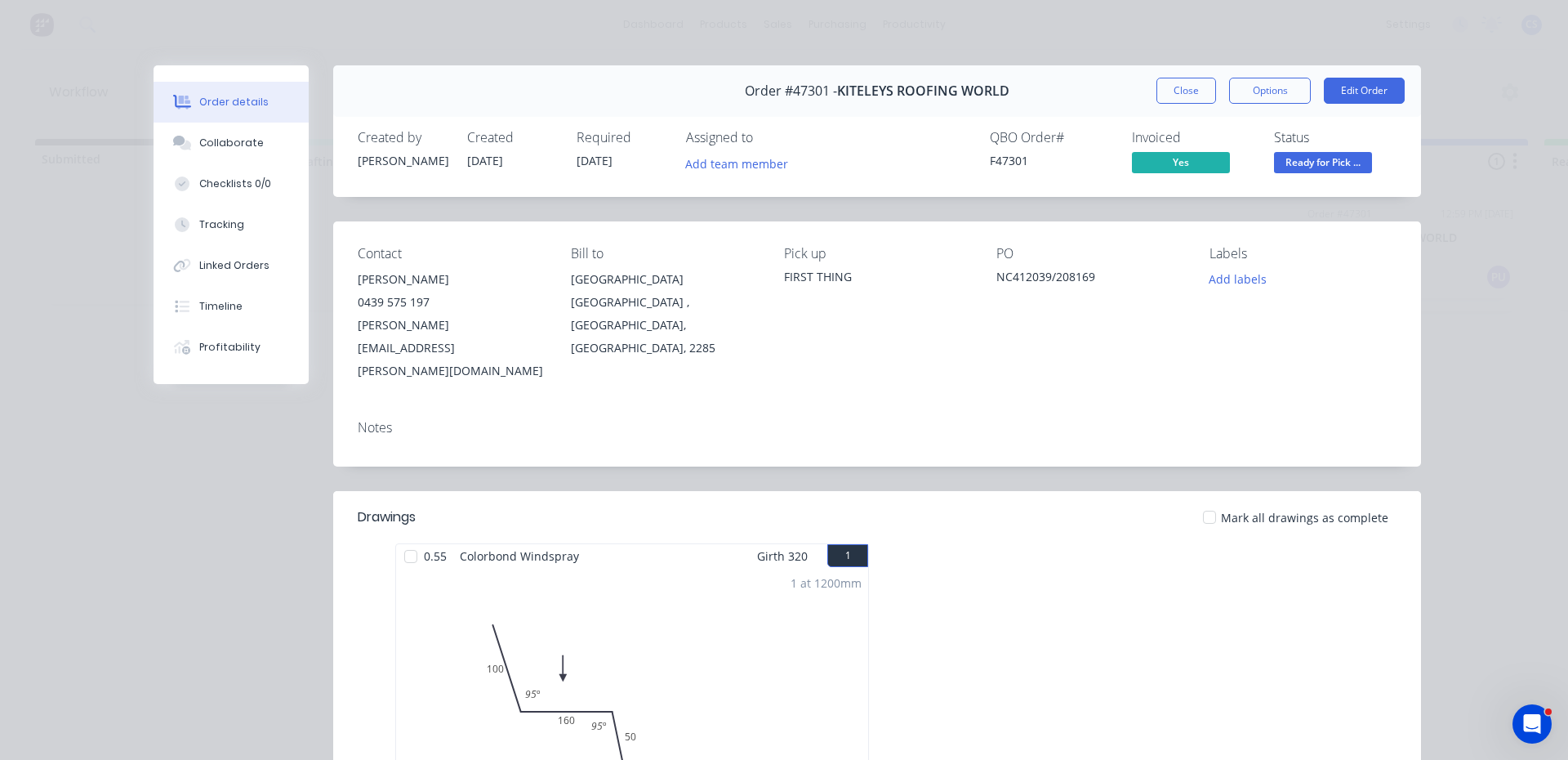
scroll to position [163, 0]
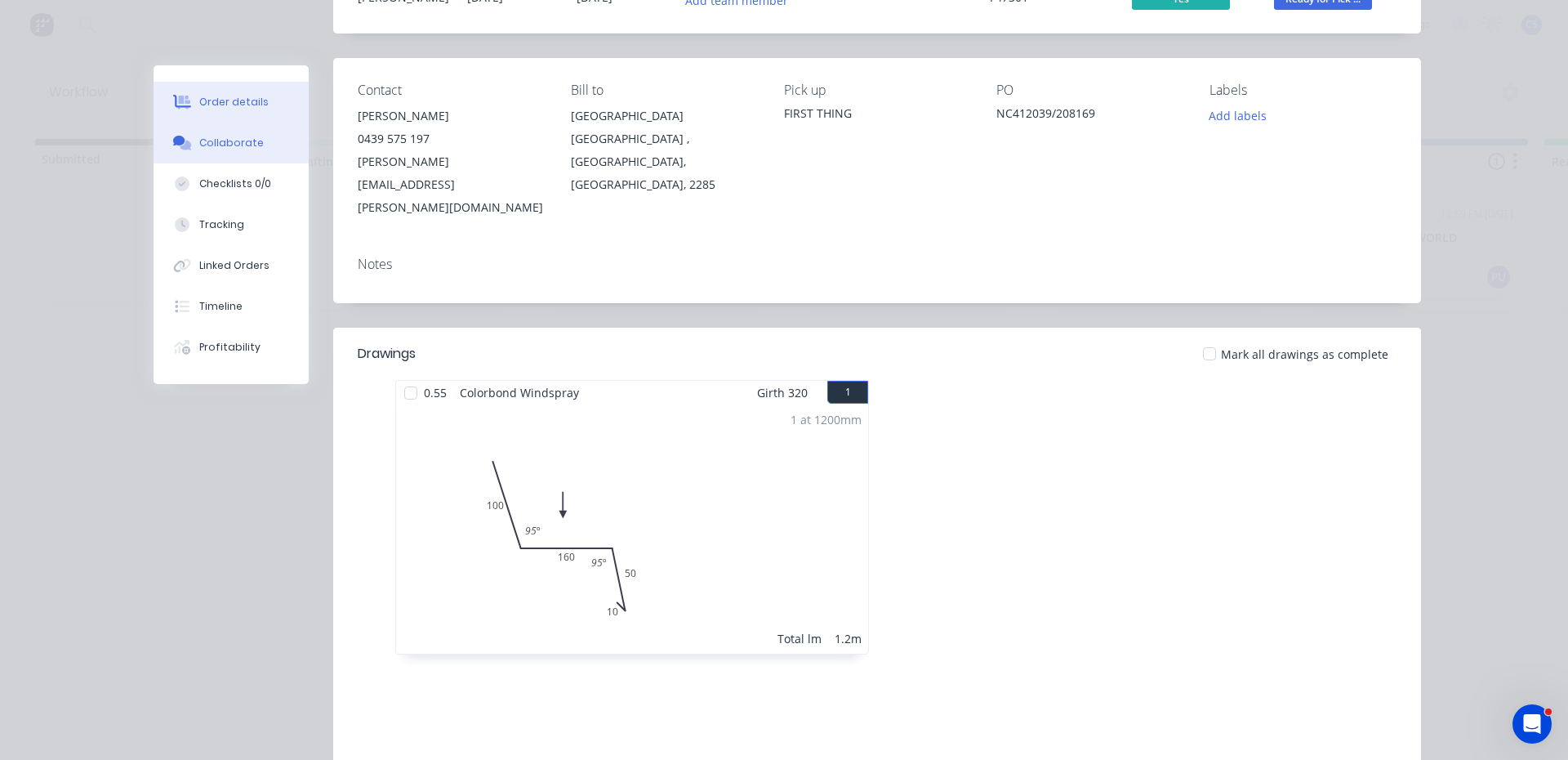
click at [244, 142] on div "Collaborate" at bounding box center [232, 143] width 64 height 15
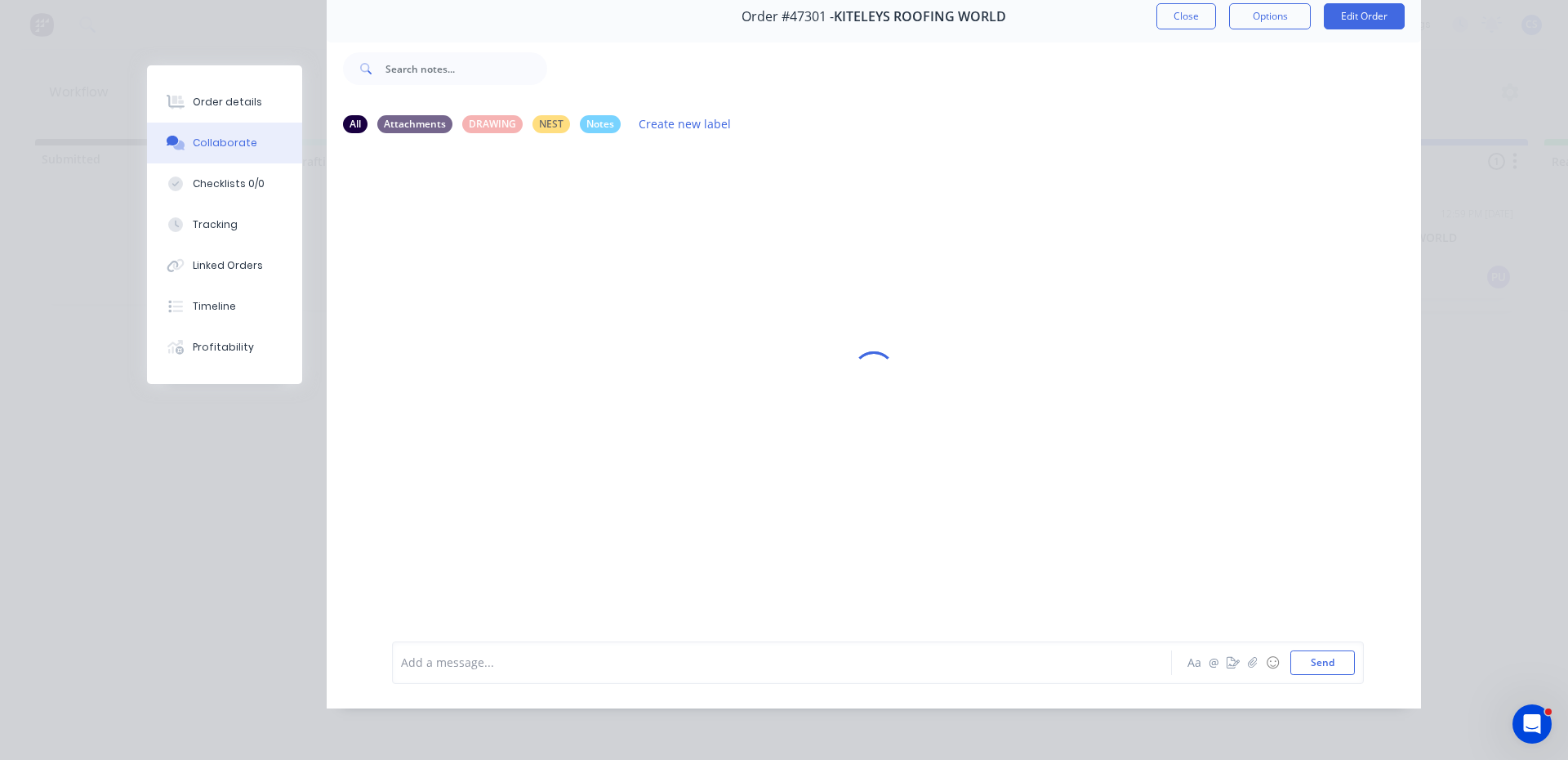
scroll to position [0, 0]
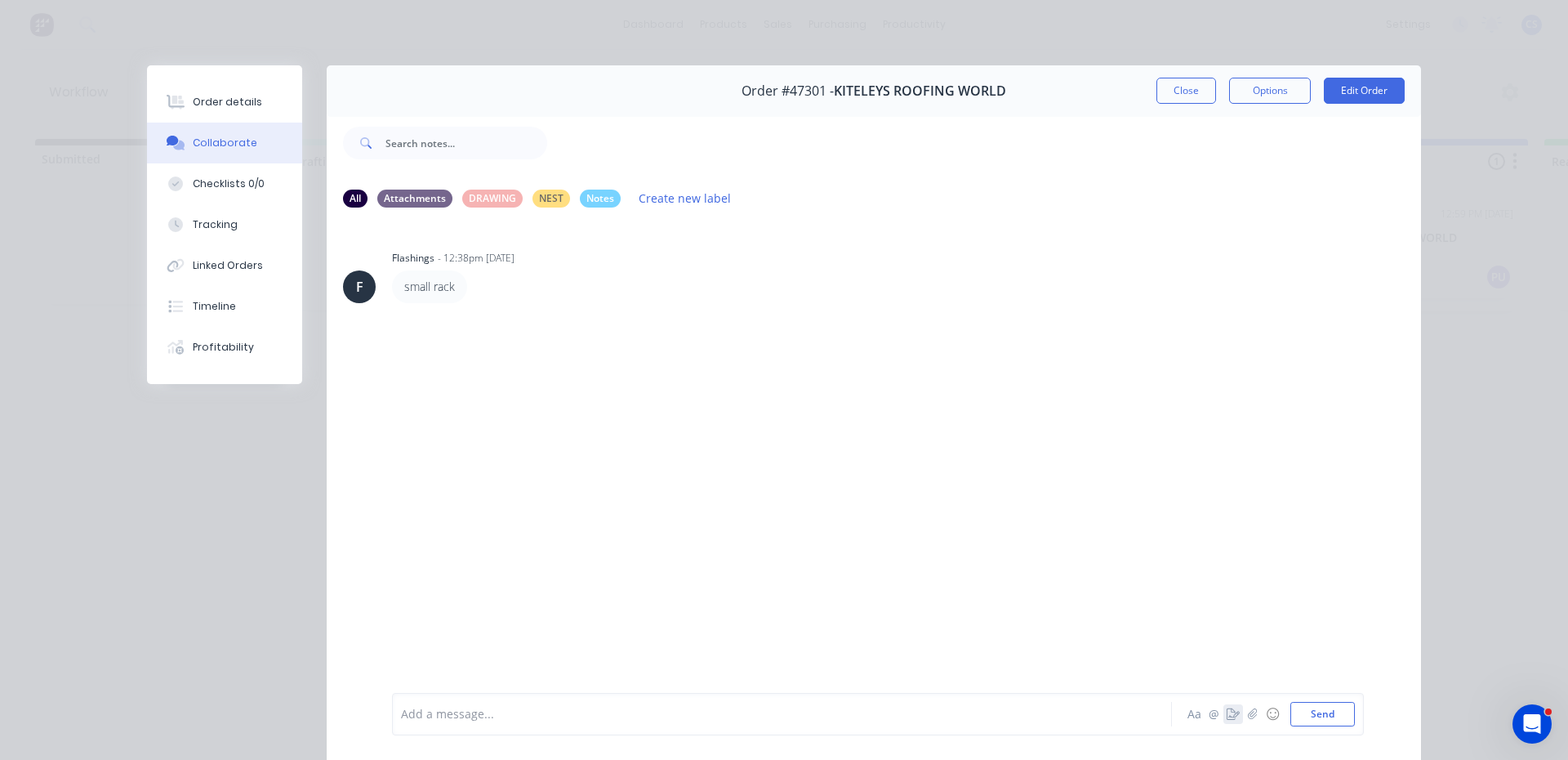
click at [1227, 716] on icon "button" at bounding box center [1233, 714] width 13 height 11
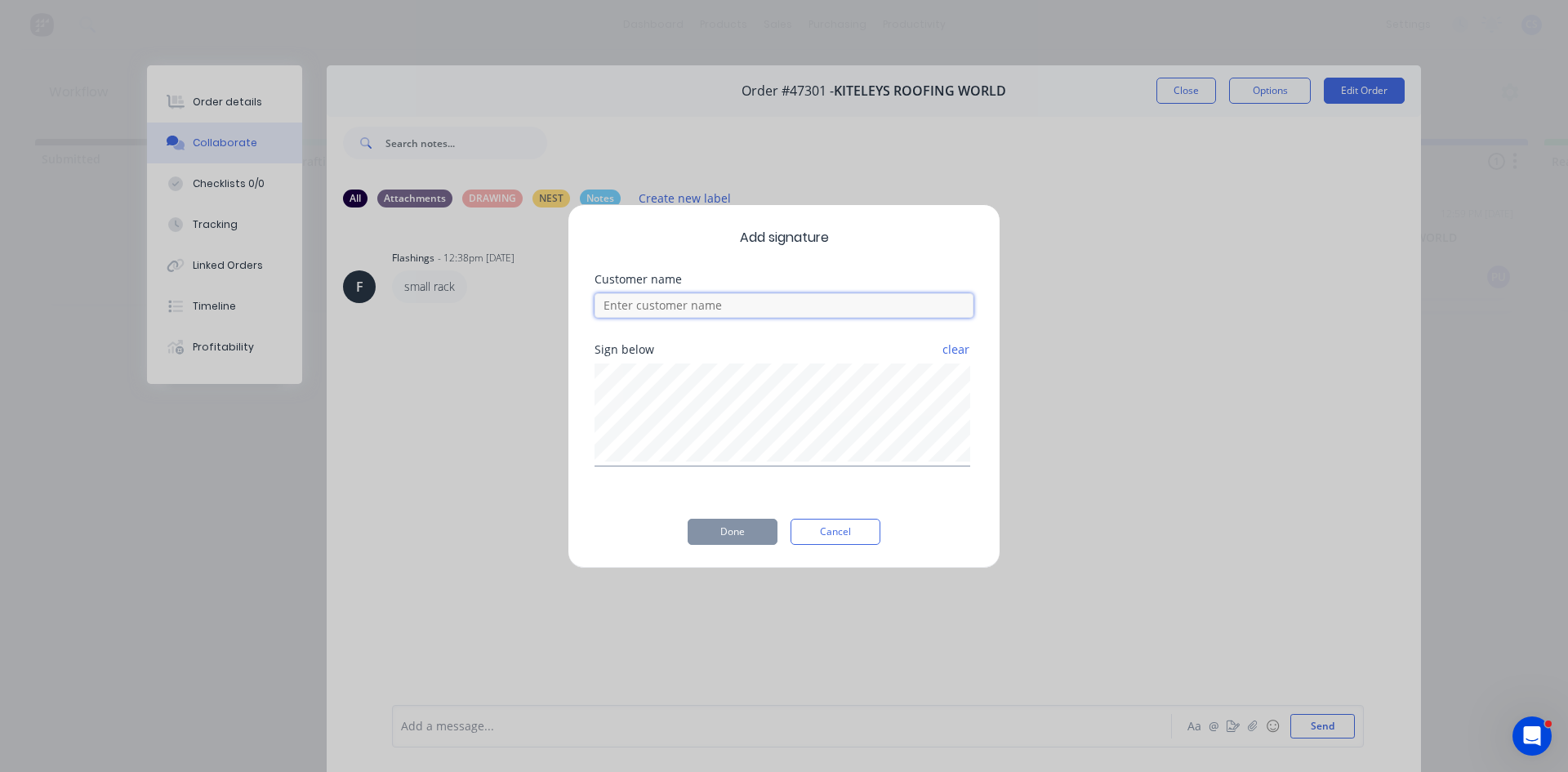
click at [824, 293] on input at bounding box center [784, 305] width 379 height 25
type input "[PERSON_NAME]"
drag, startPoint x: 736, startPoint y: 534, endPoint x: 702, endPoint y: 481, distance: 63.0
click at [734, 531] on button "Done" at bounding box center [732, 532] width 90 height 27
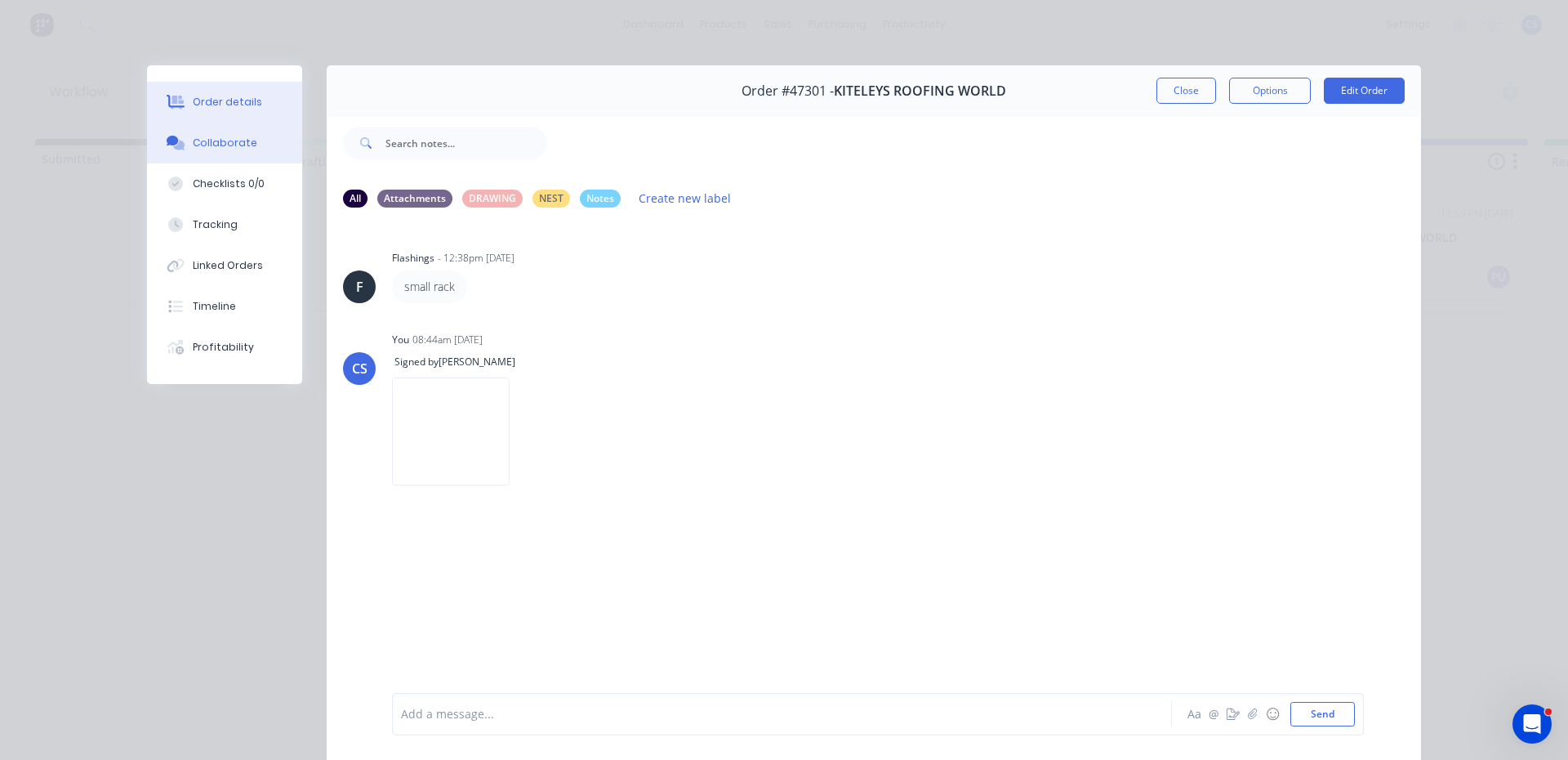
drag, startPoint x: 236, startPoint y: 92, endPoint x: 580, endPoint y: 95, distance: 344.0
click at [246, 92] on button "Order details" at bounding box center [225, 102] width 156 height 41
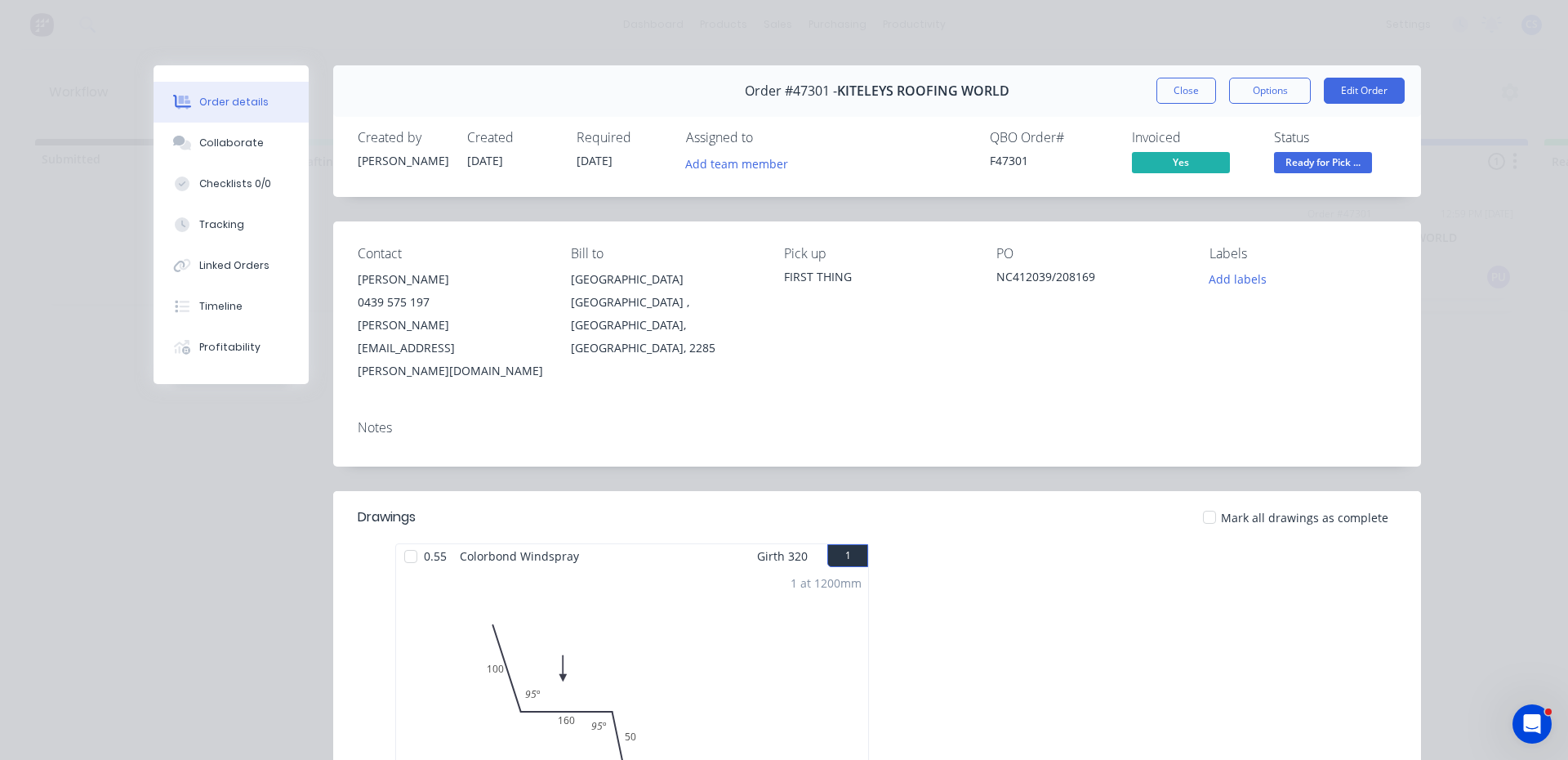
click at [1305, 168] on span "Ready for Pick ..." at bounding box center [1323, 162] width 98 height 20
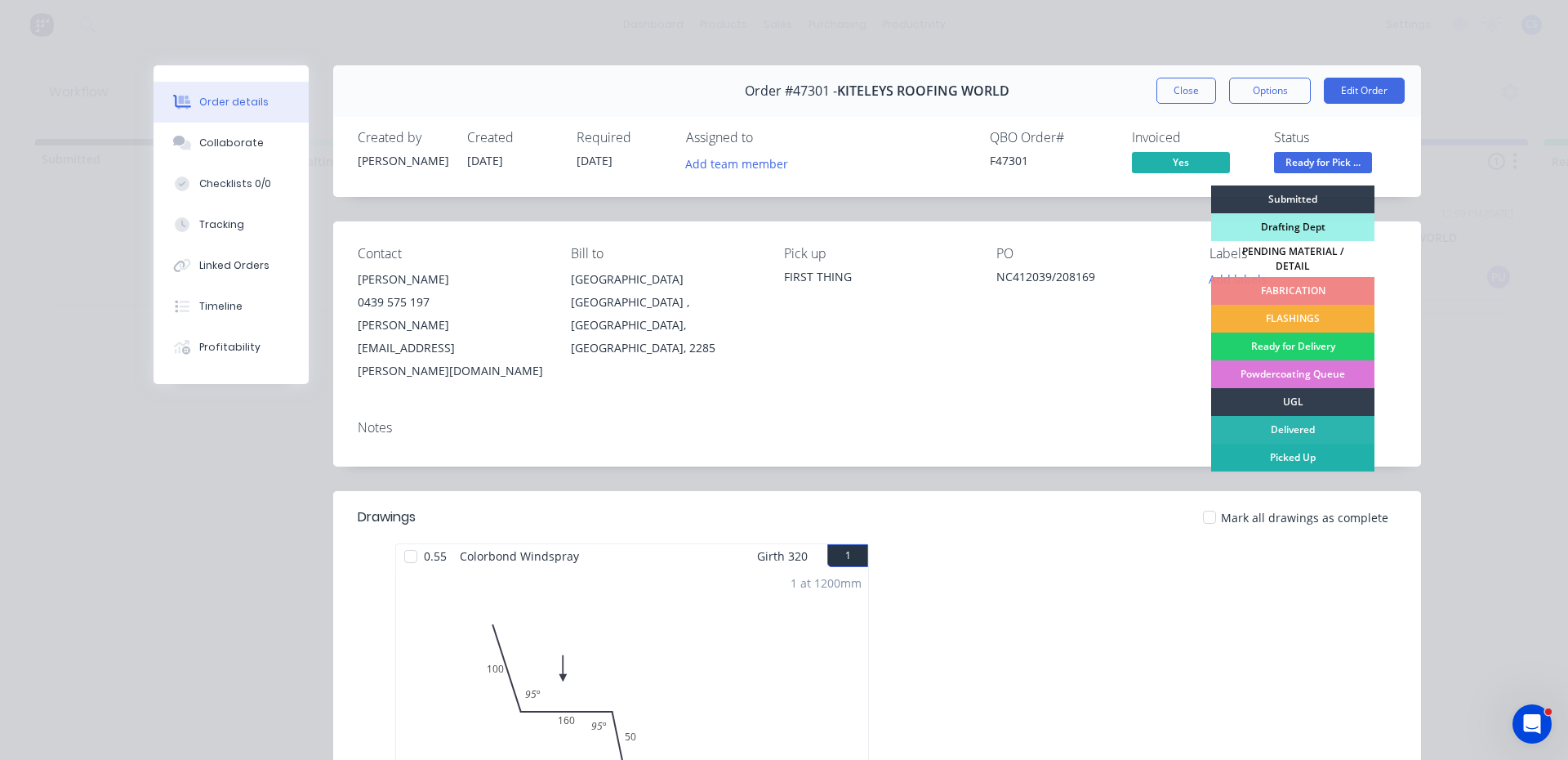
click at [1291, 460] on div "Picked Up" at bounding box center [1292, 458] width 163 height 27
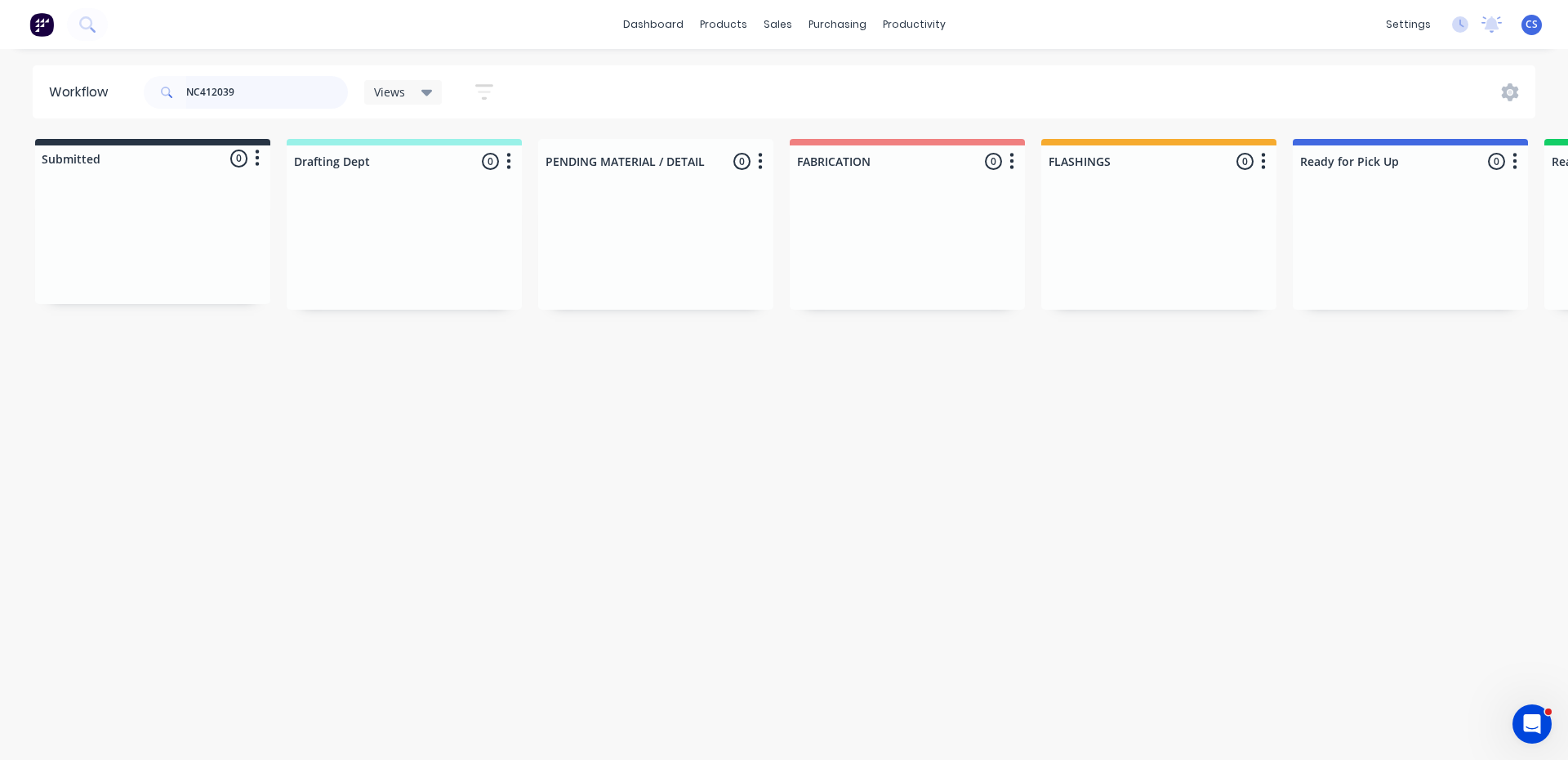
click at [304, 93] on input "NC412039" at bounding box center [266, 92] width 162 height 33
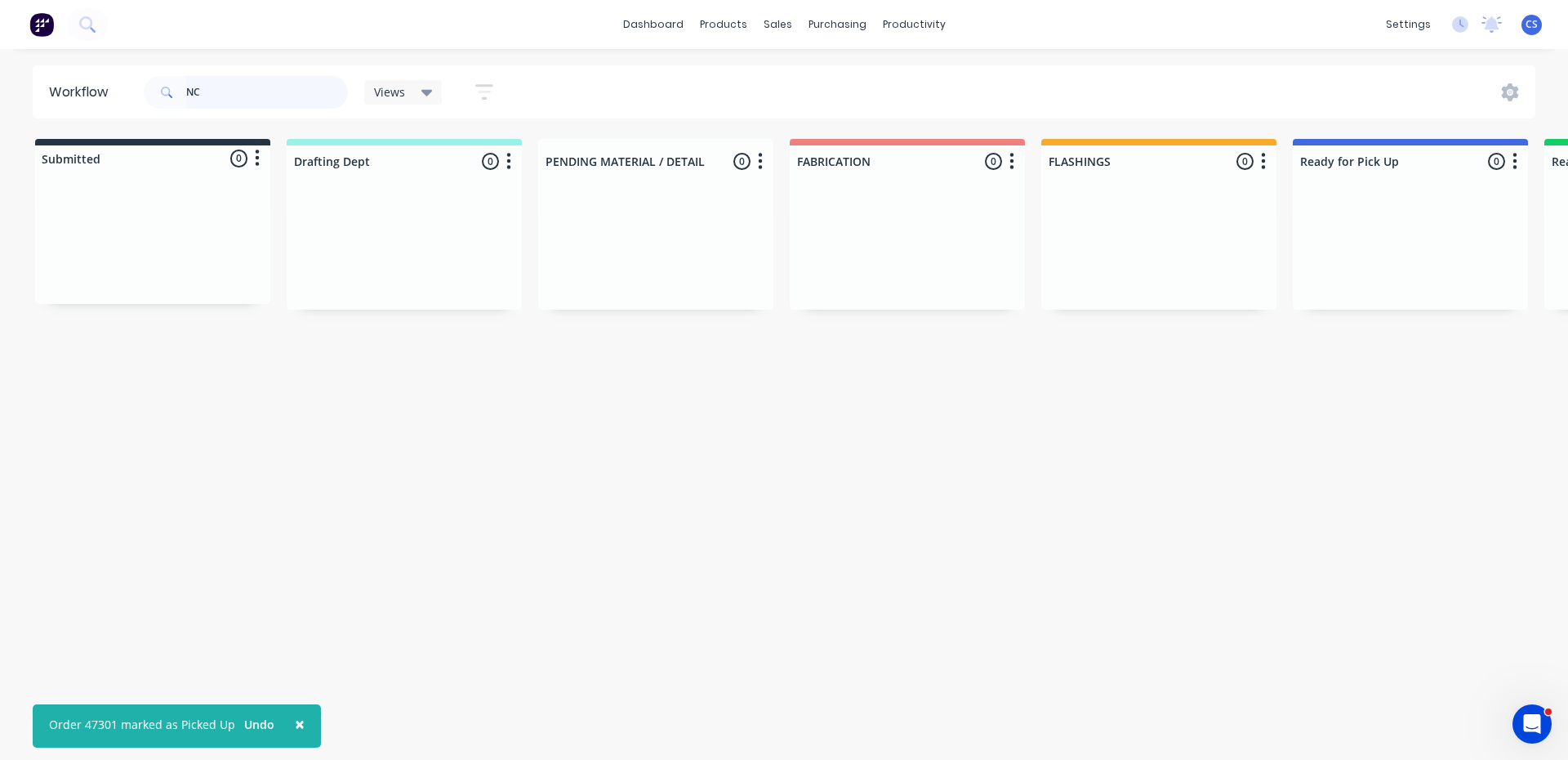
type input "N"
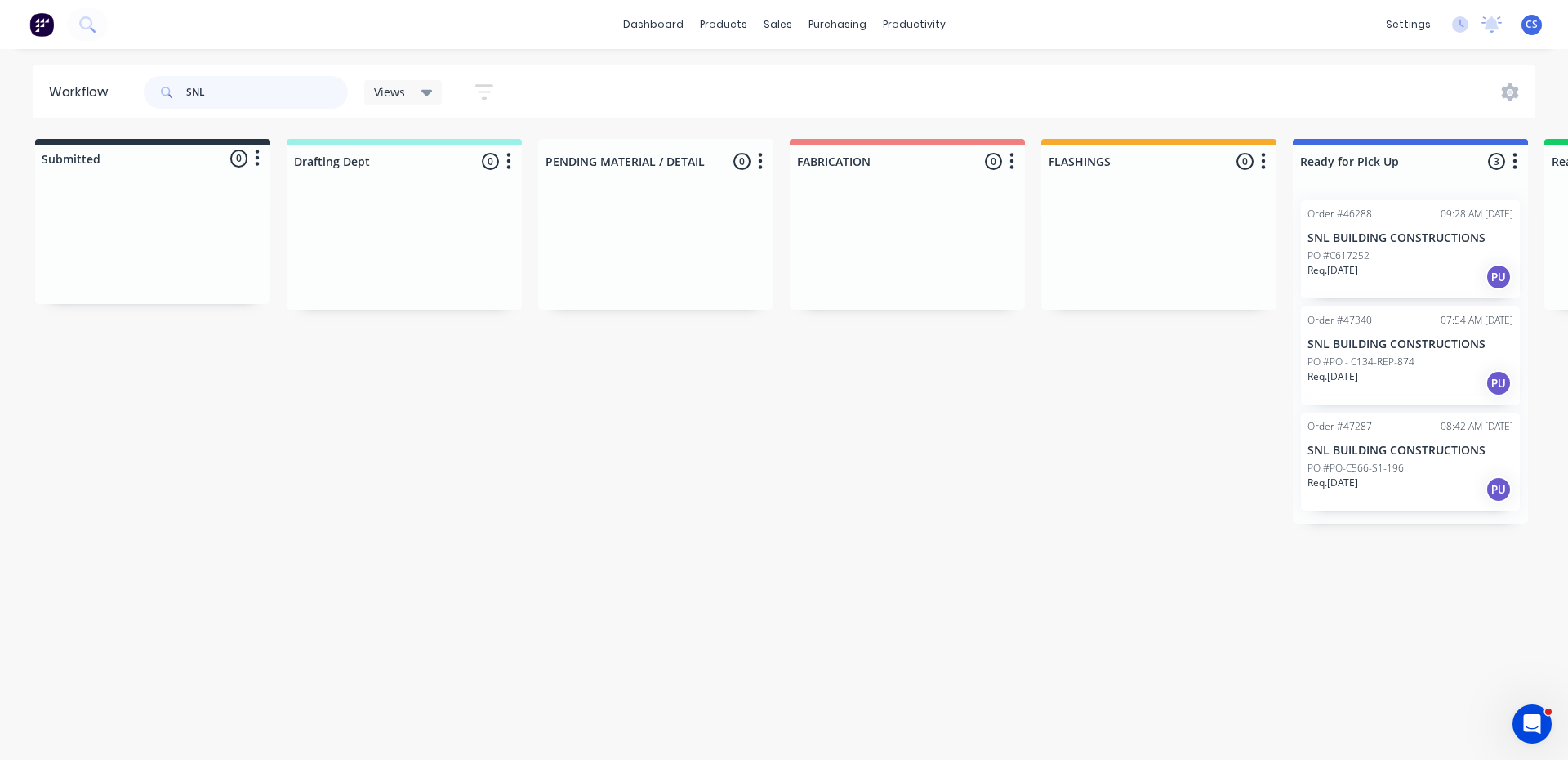
type input "SNL"
click at [1410, 481] on div "Req. [DATE] PU" at bounding box center [1411, 489] width 206 height 27
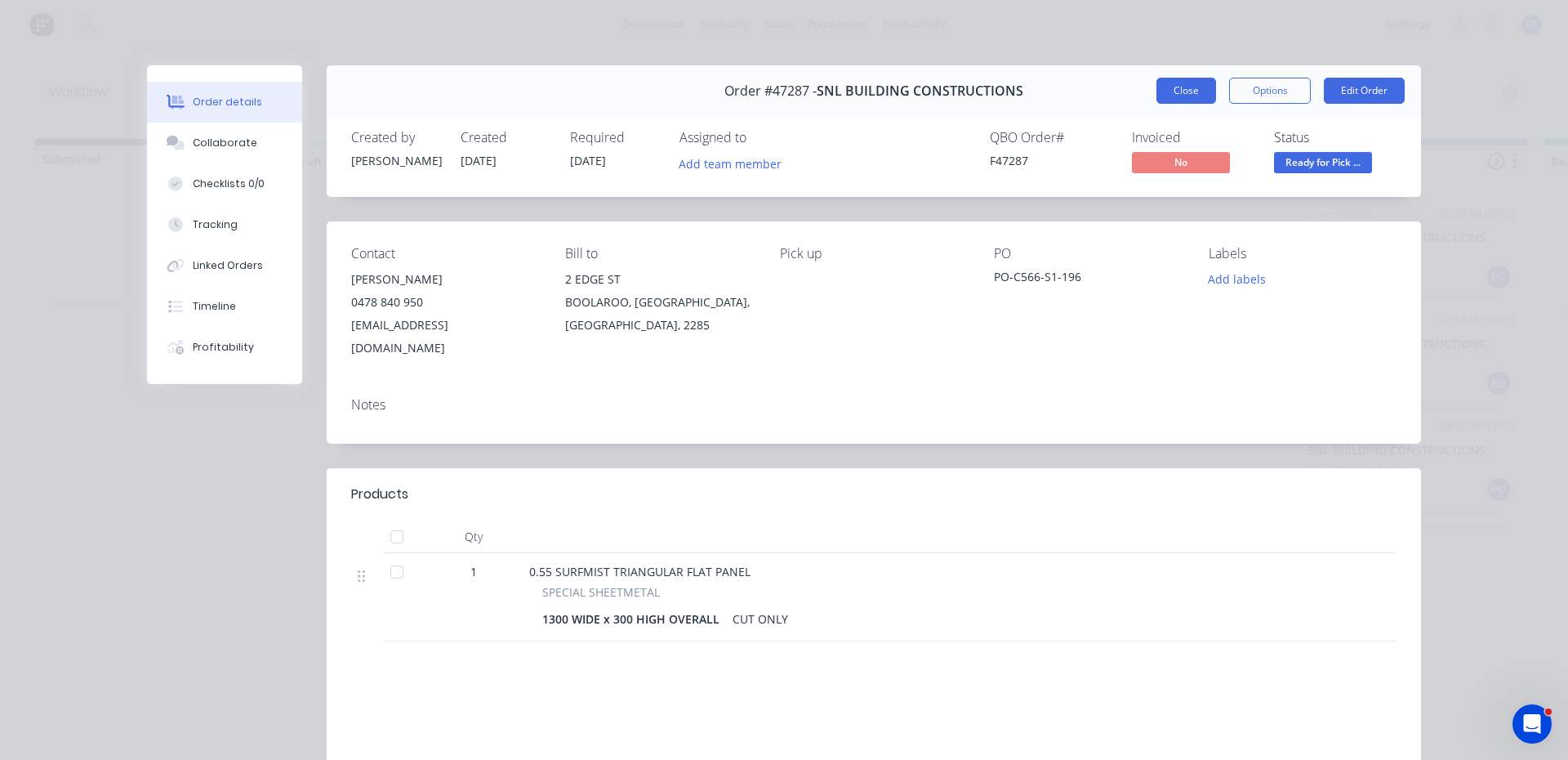
click at [1175, 100] on button "Close" at bounding box center [1186, 91] width 59 height 27
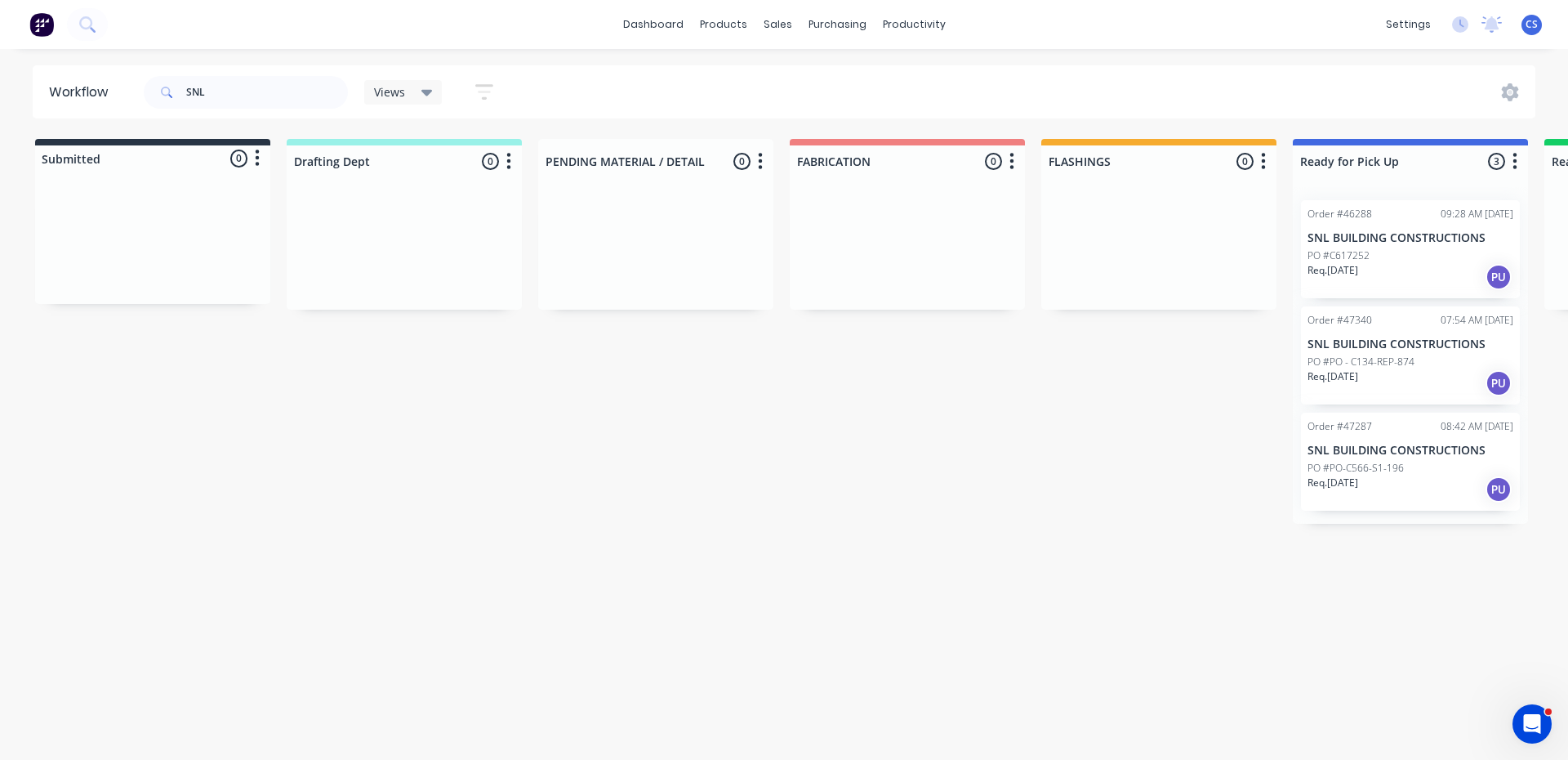
click at [1348, 351] on p "SNL BUILDING CONSTRUCTIONS" at bounding box center [1411, 344] width 206 height 14
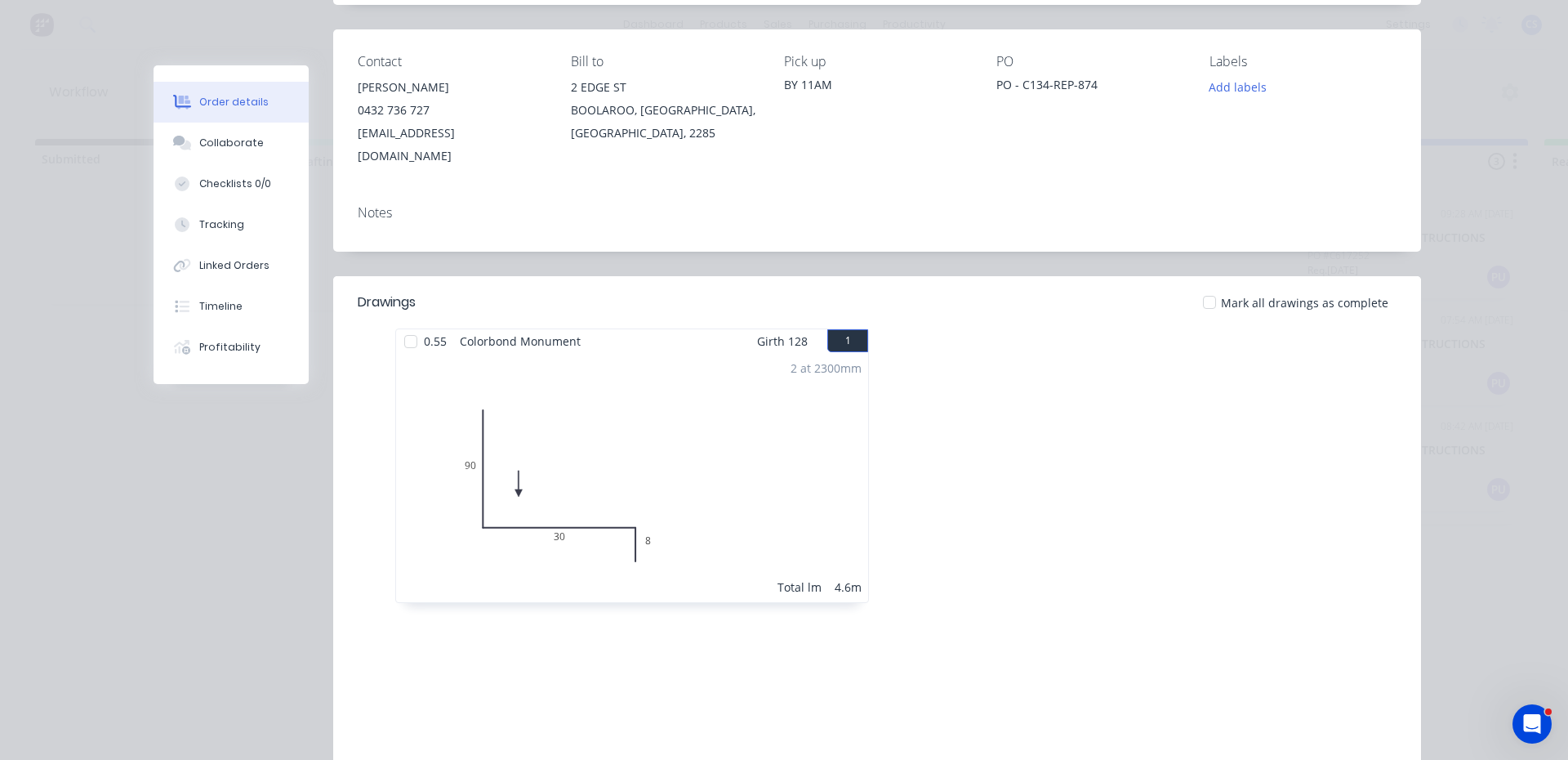
scroll to position [327, 0]
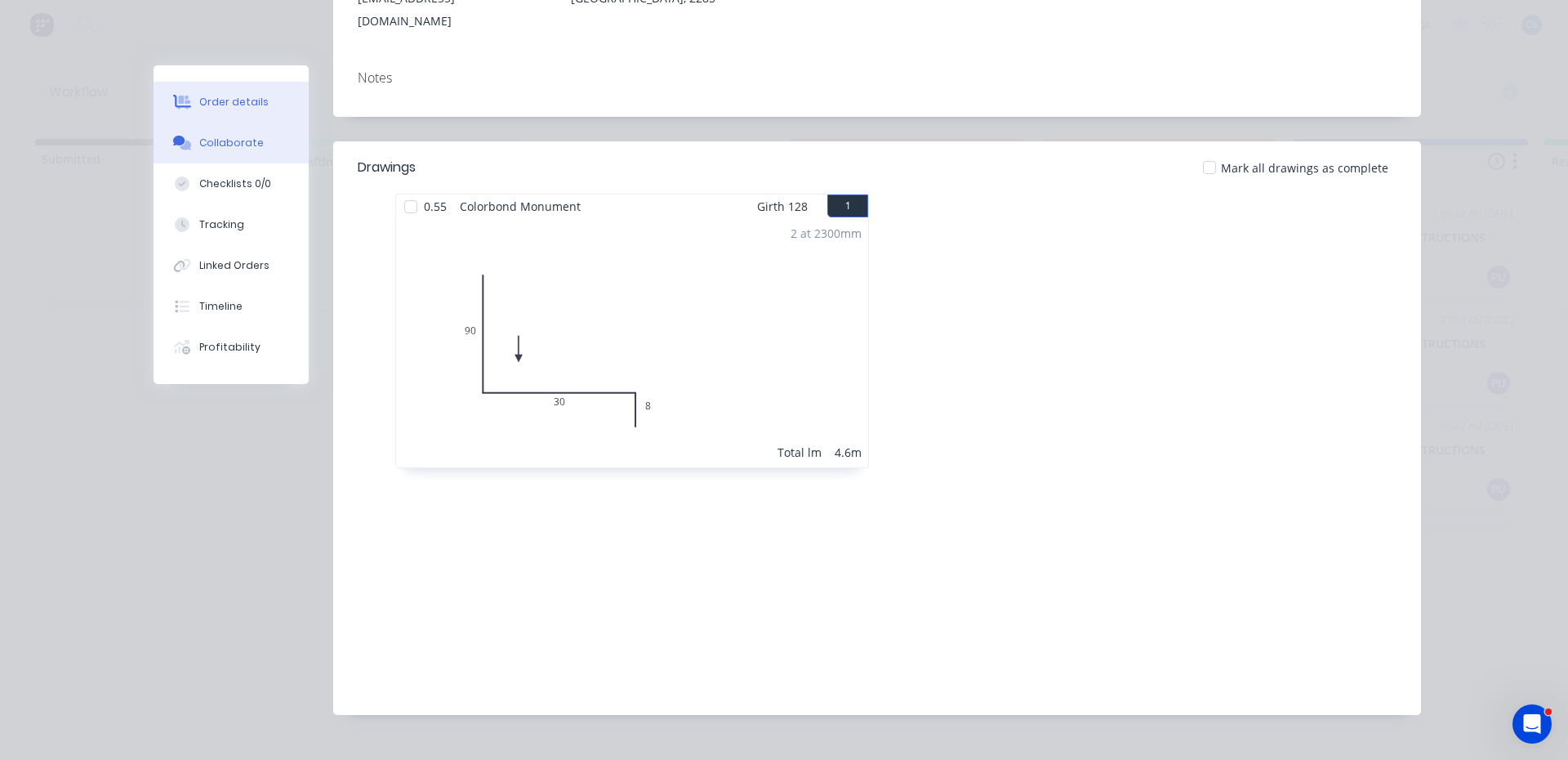
click at [206, 138] on div "Collaborate" at bounding box center [232, 143] width 64 height 15
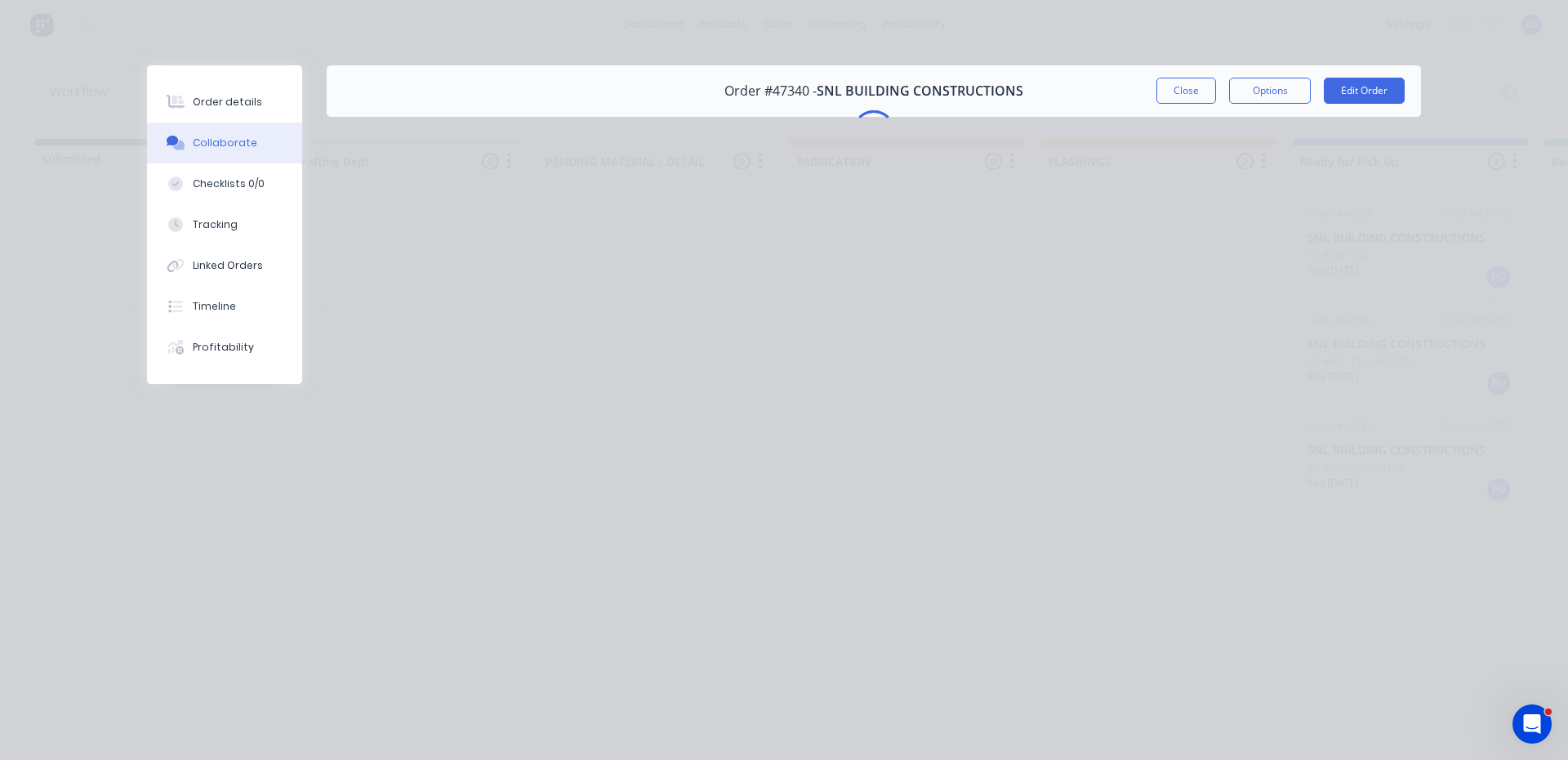
scroll to position [0, 0]
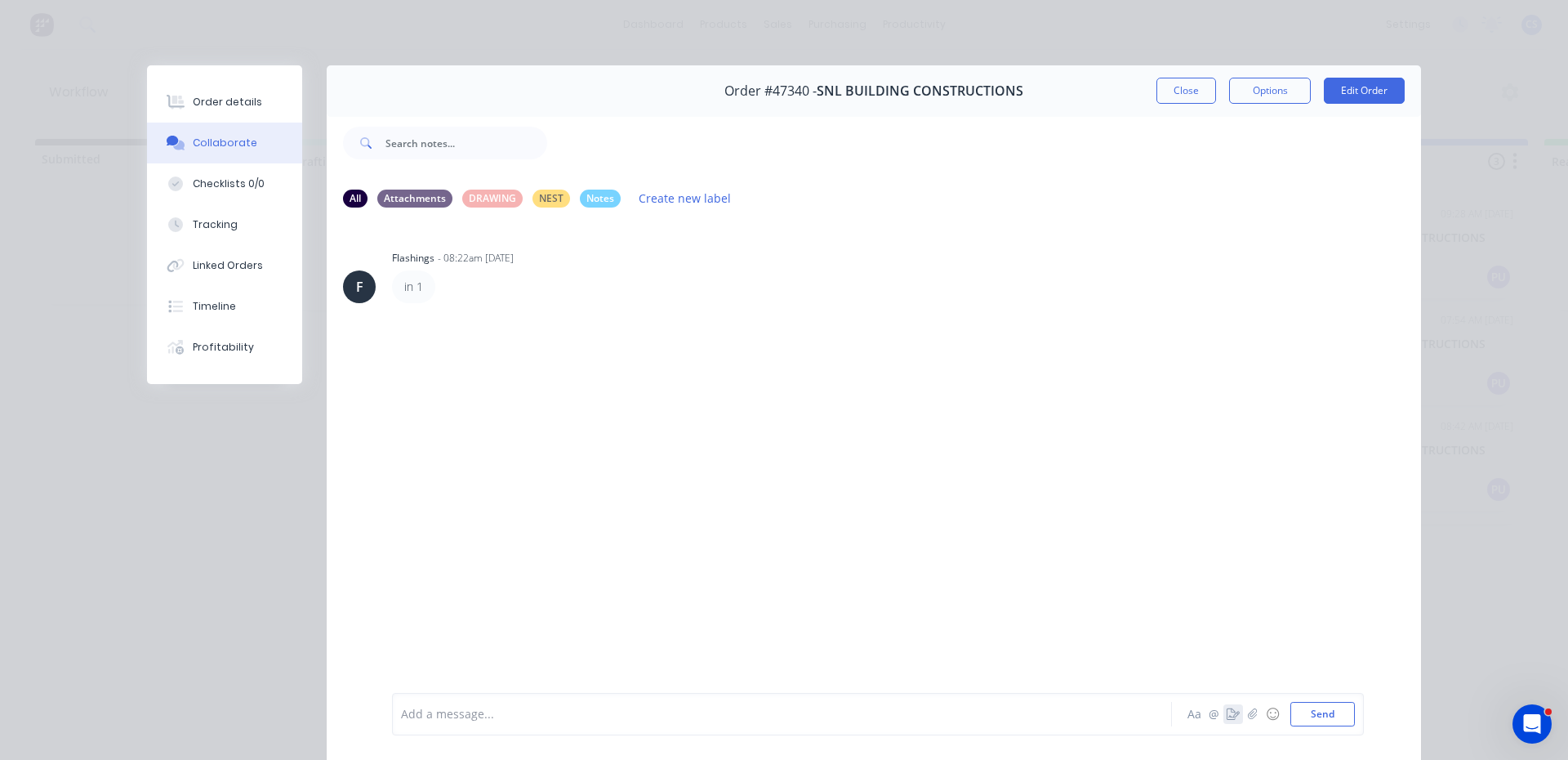
click at [1231, 715] on icon "button" at bounding box center [1233, 714] width 13 height 11
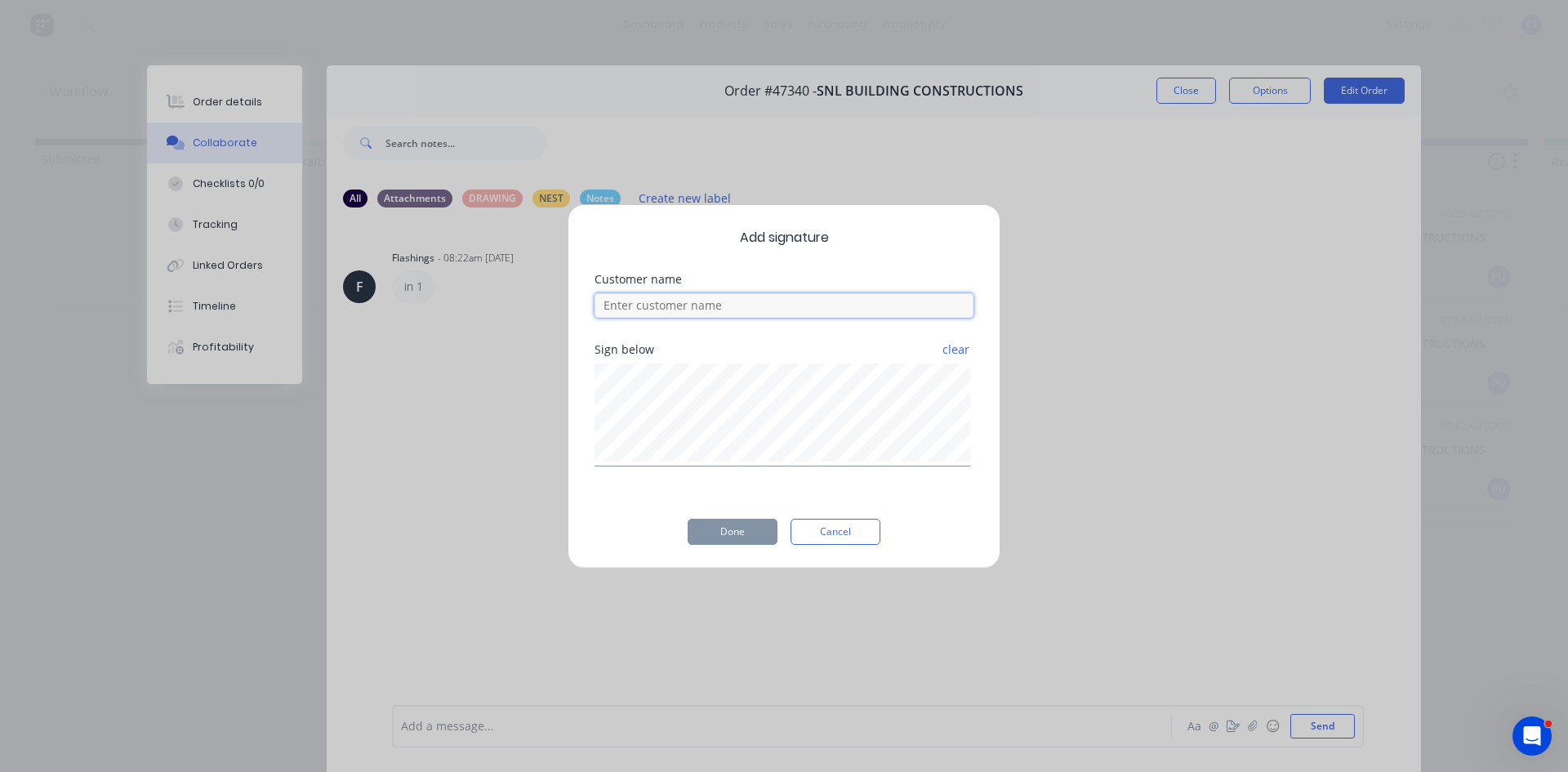
click at [671, 302] on input at bounding box center [784, 305] width 379 height 25
type input "[PERSON_NAME]"
click at [732, 543] on button "Done" at bounding box center [732, 532] width 90 height 27
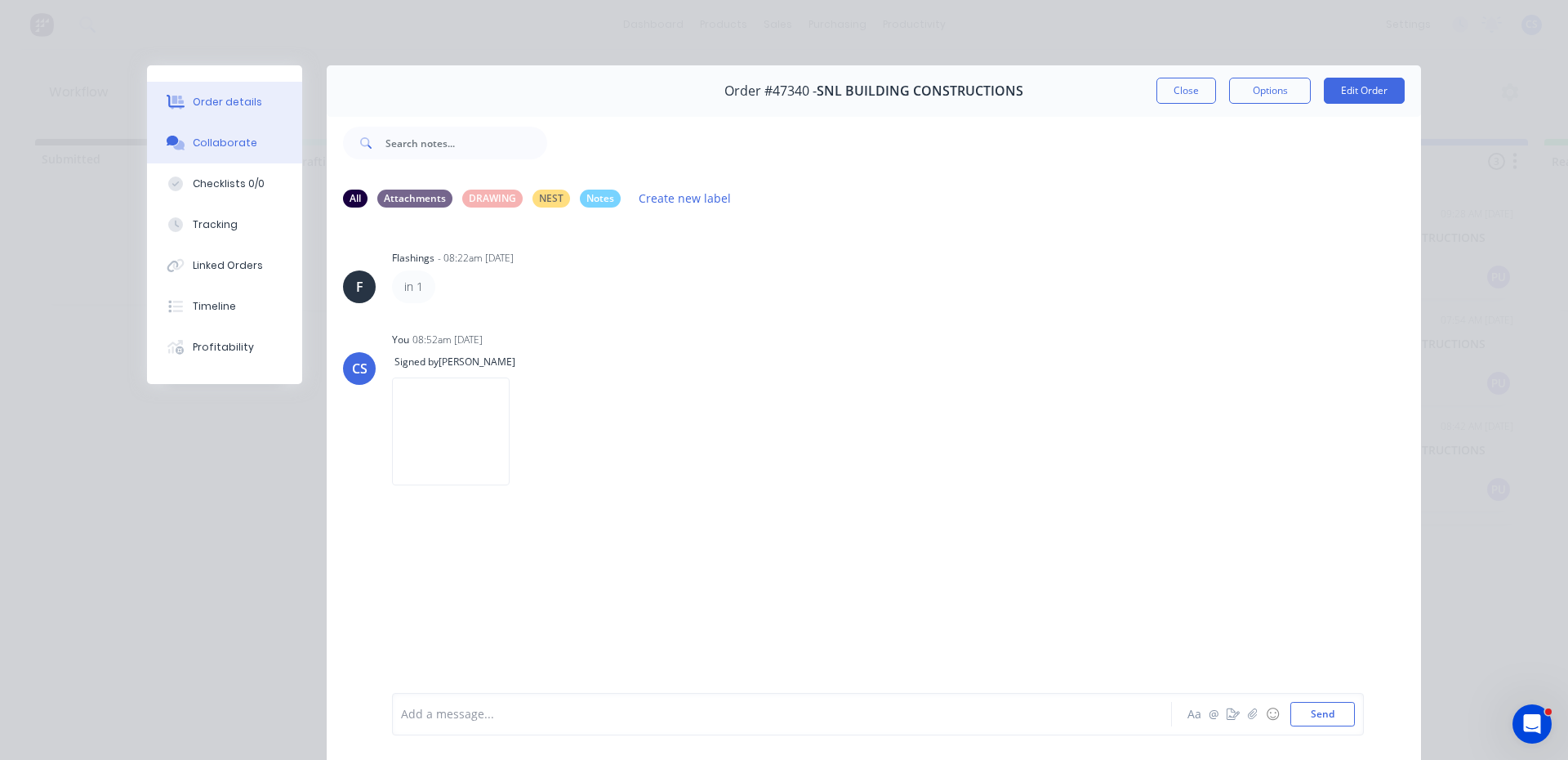
click at [239, 106] on div "Order details" at bounding box center [228, 103] width 70 height 15
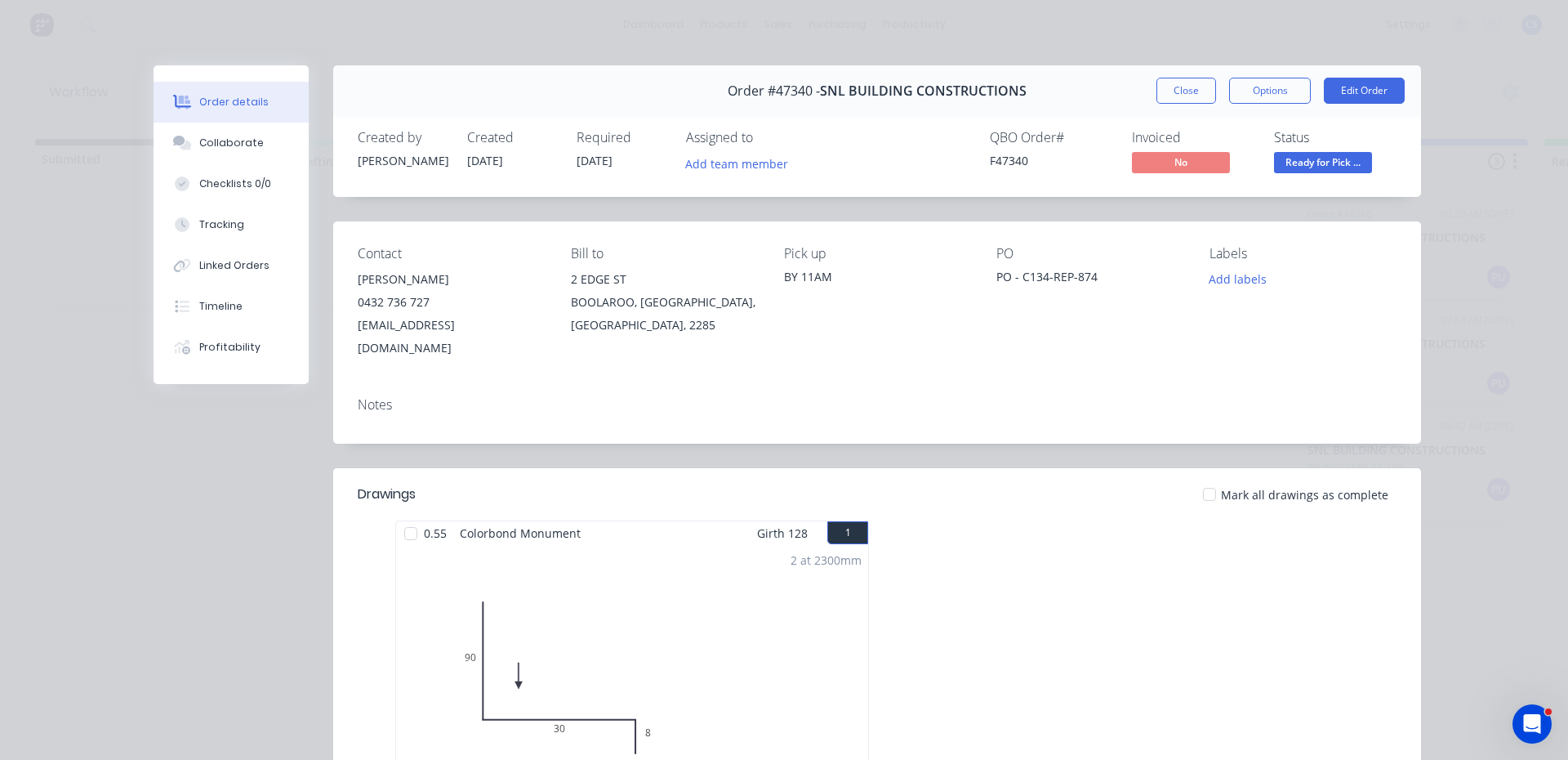
click at [1325, 157] on span "Ready for Pick ..." at bounding box center [1323, 162] width 98 height 20
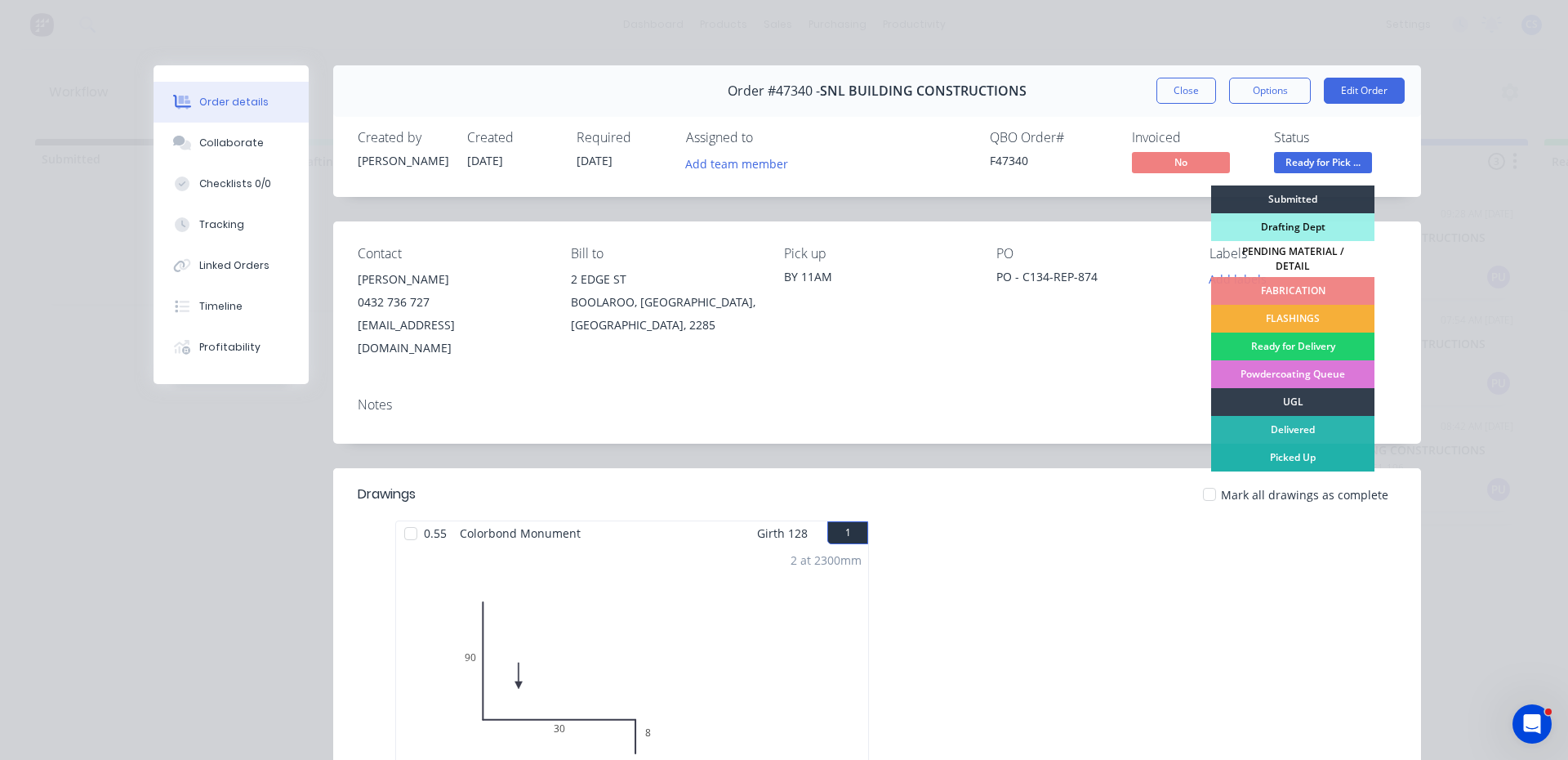
click at [1326, 454] on div "Picked Up" at bounding box center [1292, 458] width 163 height 27
